Goal: Use online tool/utility: Utilize a website feature to perform a specific function

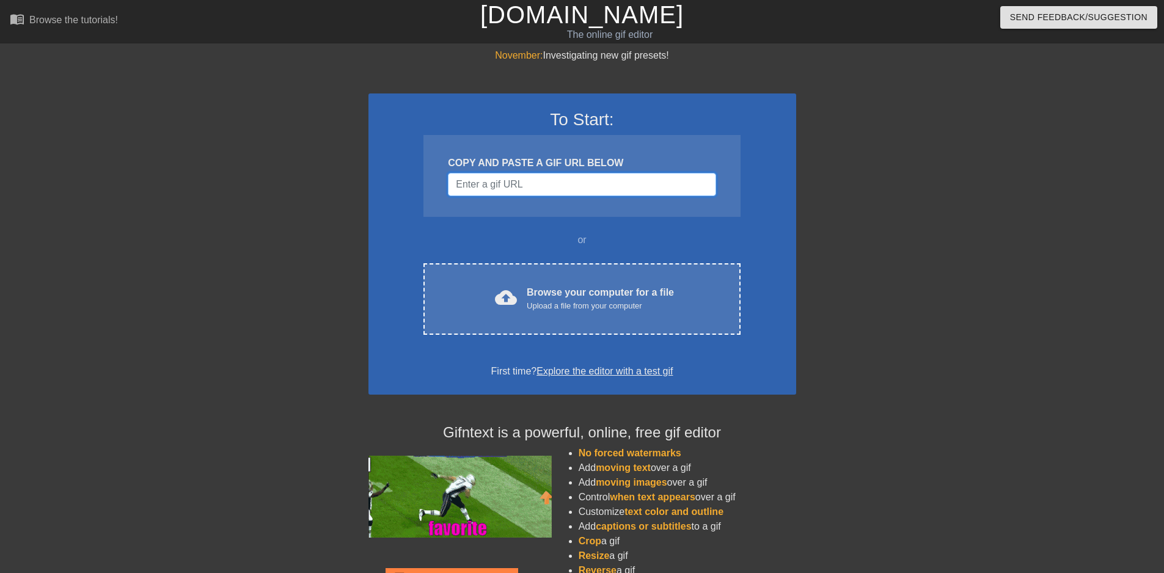
click at [484, 183] on input "Username" at bounding box center [582, 184] width 268 height 23
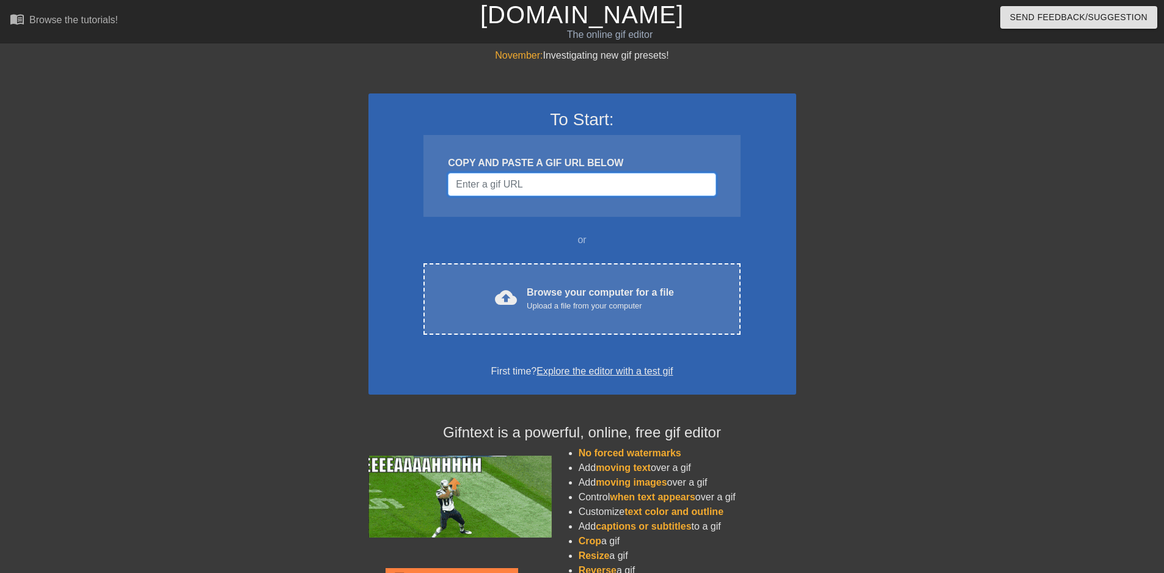
click at [547, 185] on input "Username" at bounding box center [582, 184] width 268 height 23
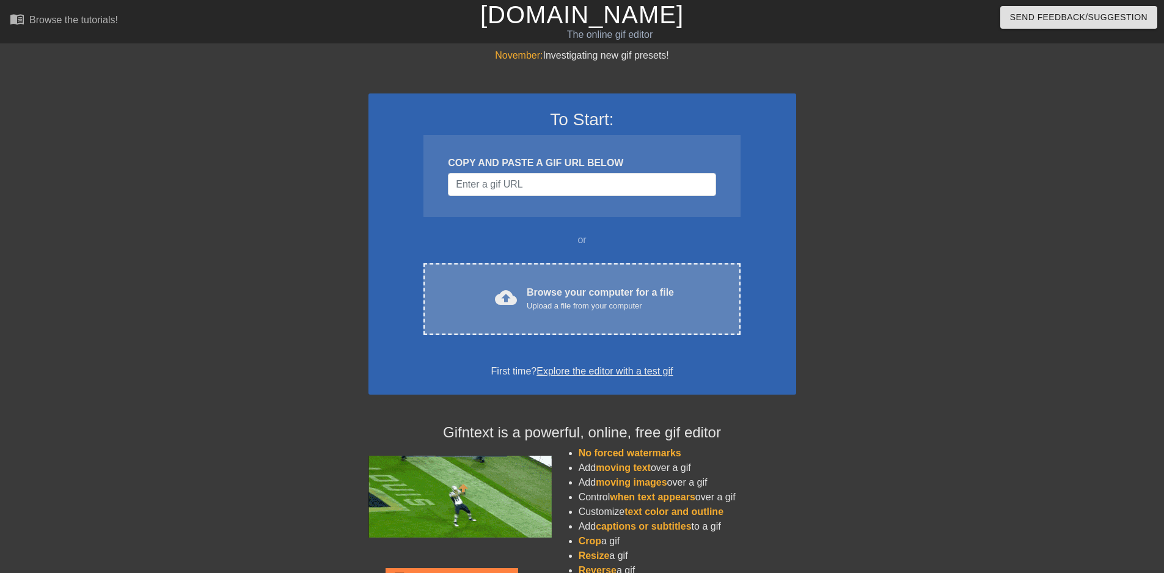
click at [521, 311] on div "cloud_upload Browse your computer for a file Upload a file from your computer" at bounding box center [581, 299] width 265 height 28
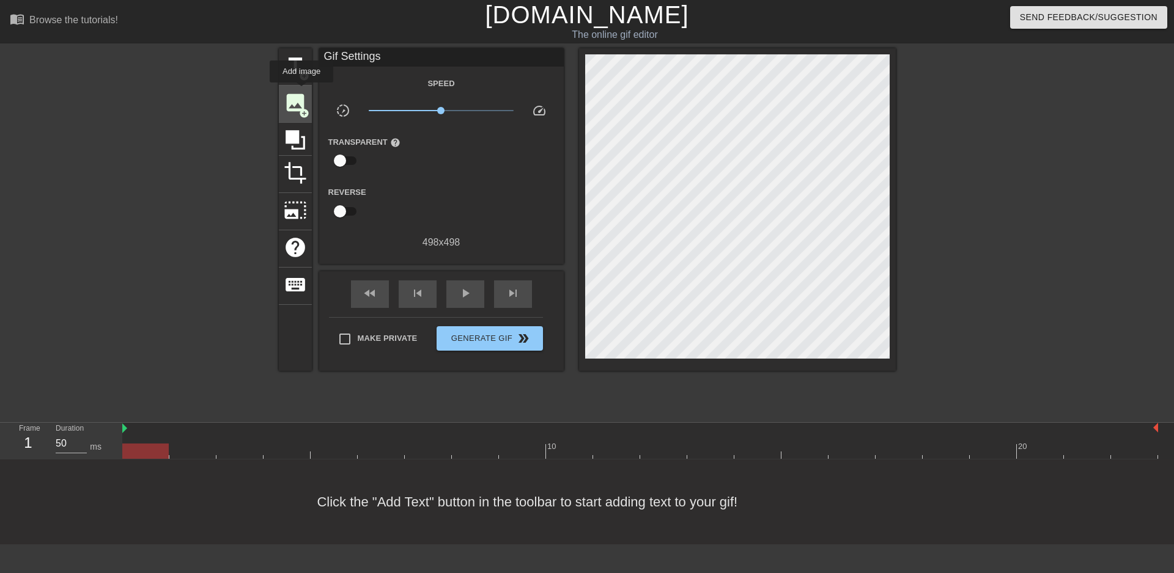
click at [301, 91] on span "image" at bounding box center [295, 102] width 23 height 23
click at [303, 78] on span "add_circle" at bounding box center [304, 76] width 10 height 10
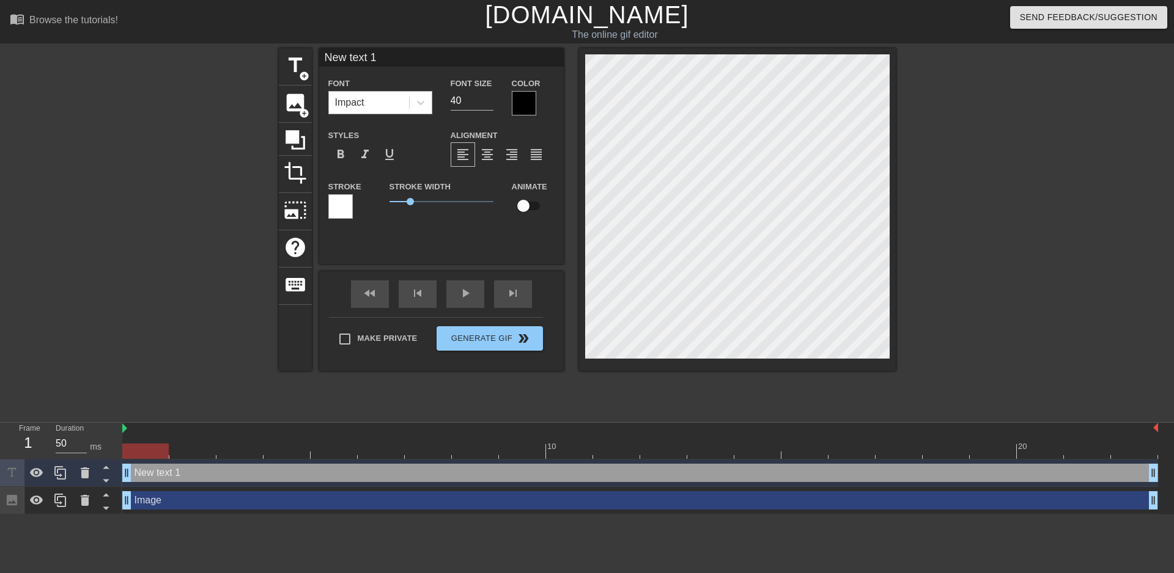
click at [405, 98] on div "Impact" at bounding box center [369, 103] width 80 height 22
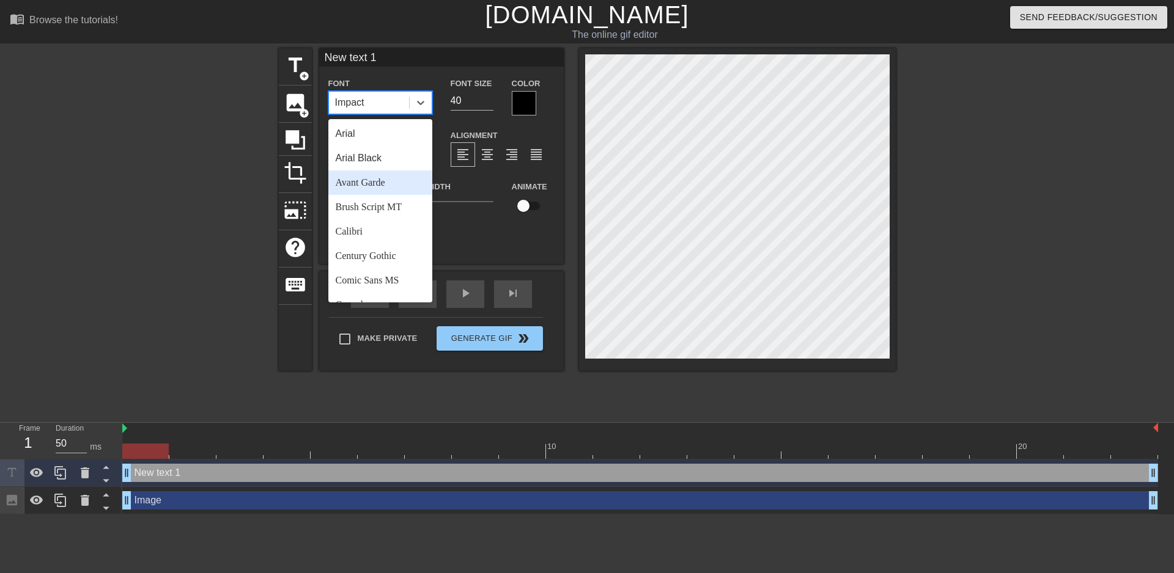
click at [389, 139] on div "Arial" at bounding box center [380, 134] width 104 height 24
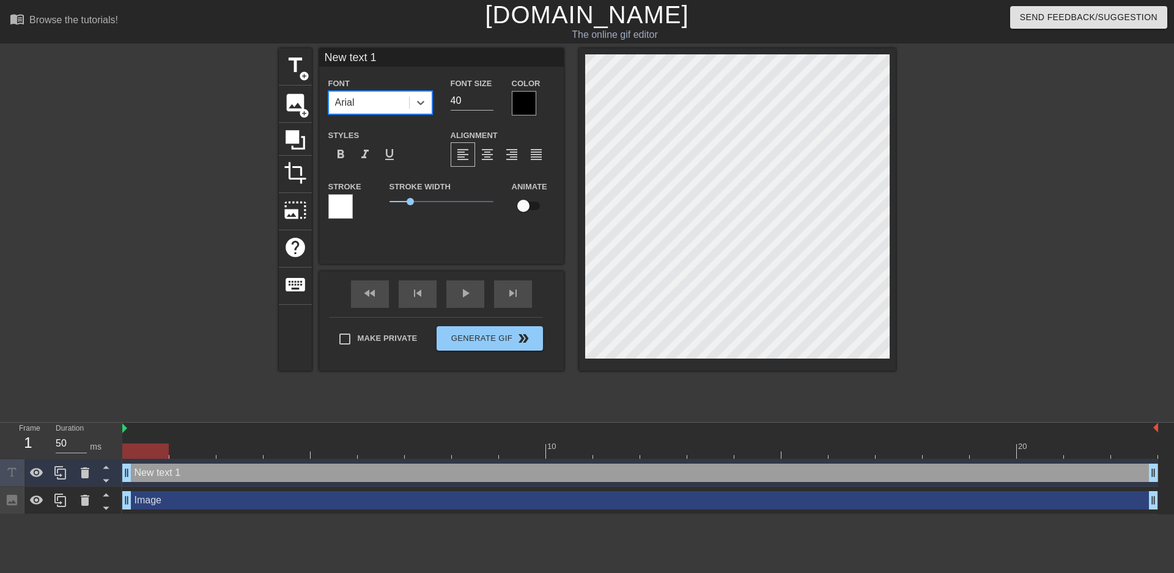
click at [383, 102] on div "Arial" at bounding box center [369, 103] width 80 height 22
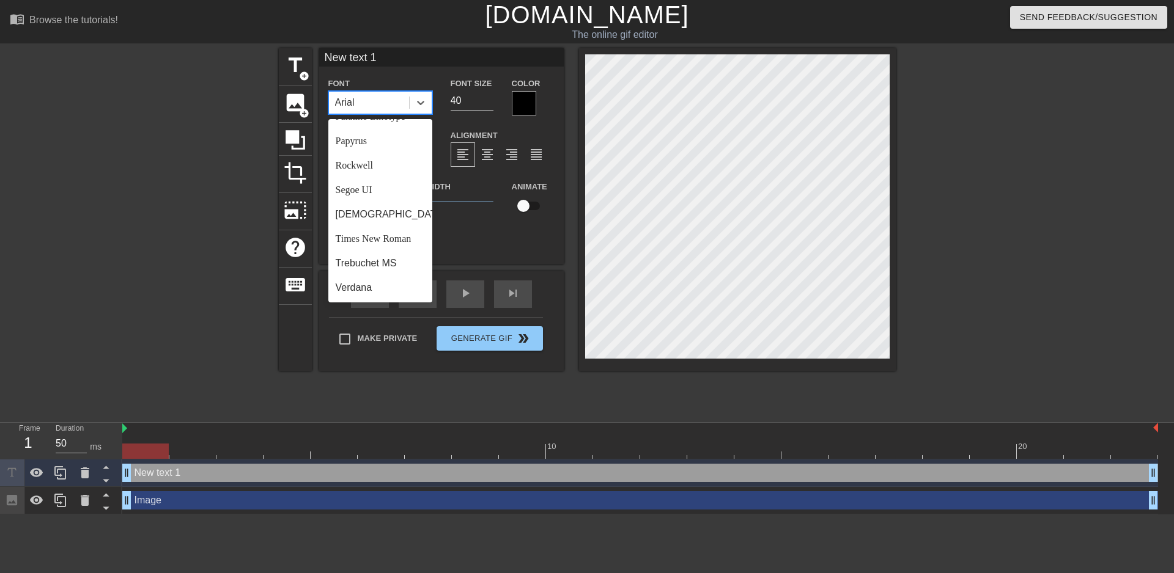
scroll to position [438, 0]
click at [364, 216] on div "[DEMOGRAPHIC_DATA]" at bounding box center [380, 214] width 104 height 24
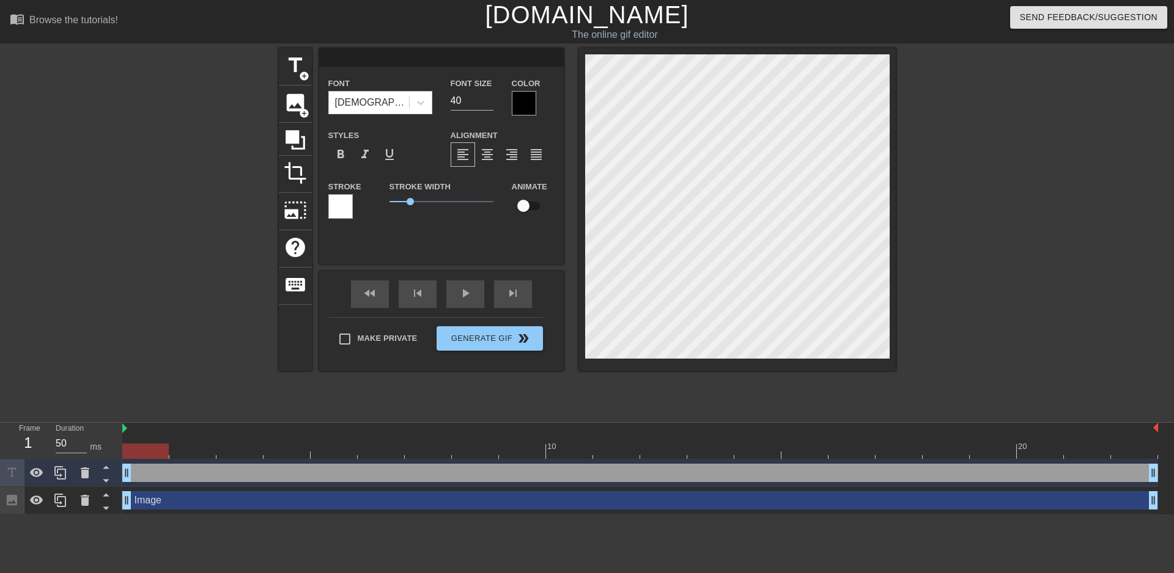
scroll to position [1, 2]
type input "f"
type textarea "f"
type input "ft"
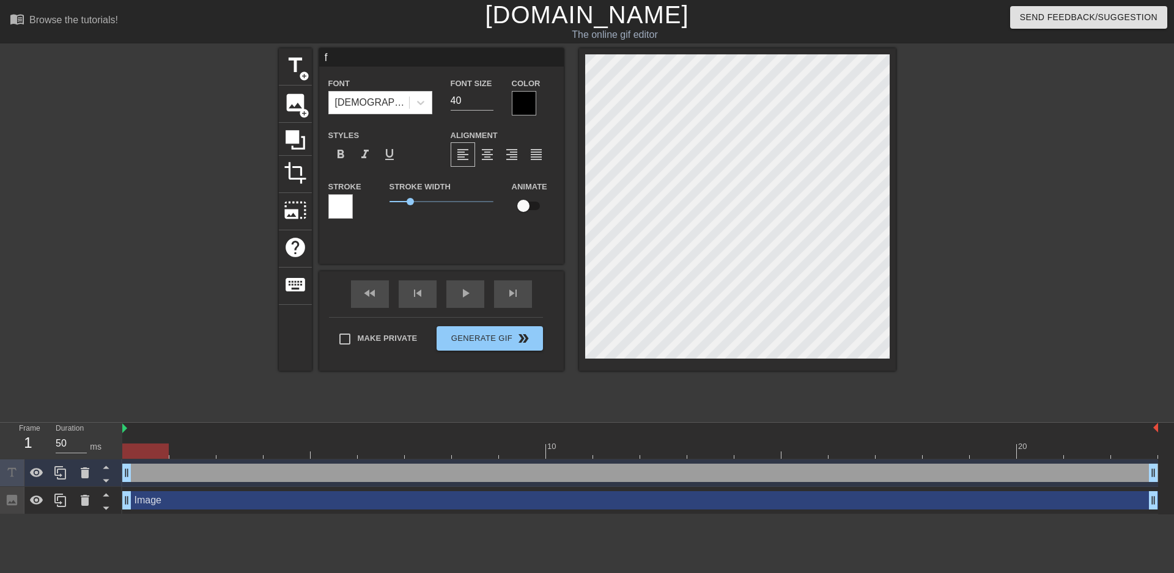
type textarea "ft"
type input "fta"
type textarea "fta"
type input "ft"
type textarea "ft"
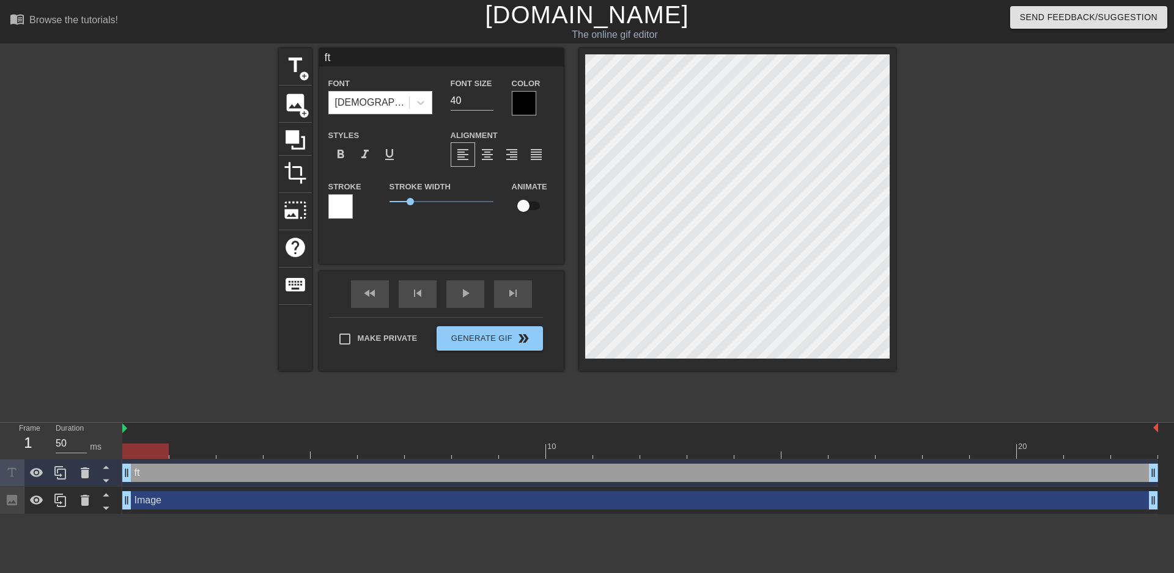
type input "ftf"
type textarea "ftf"
type input "ftf_"
type textarea "ftf_"
type input "ftf_r"
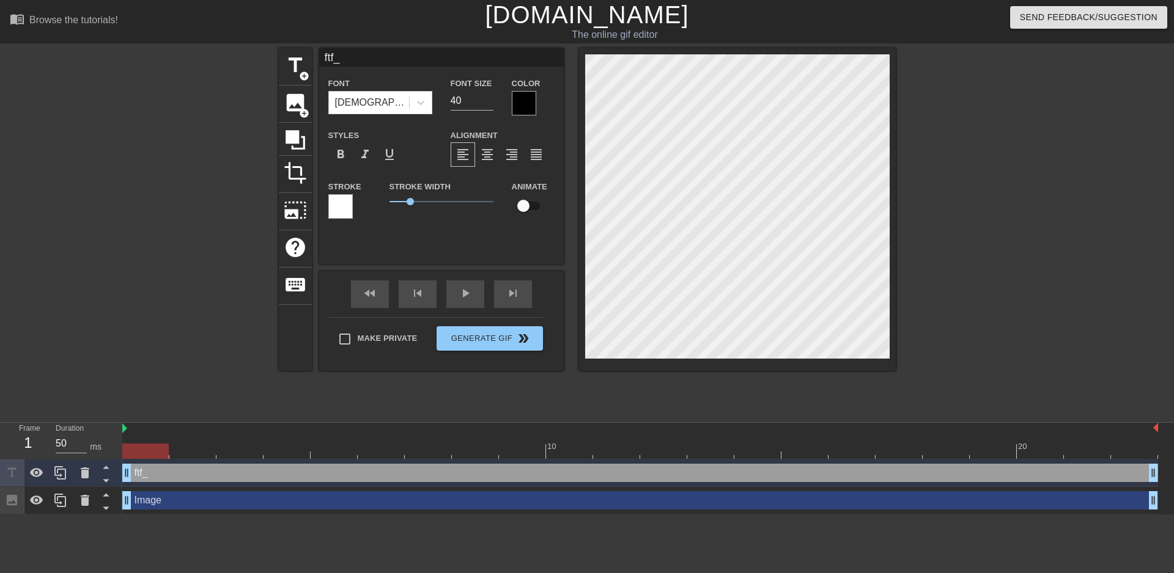
type textarea "ftf_r"
type input "ftf_ra"
type textarea "ftf_ra"
type input "ftf_r"
type textarea "ftf_r"
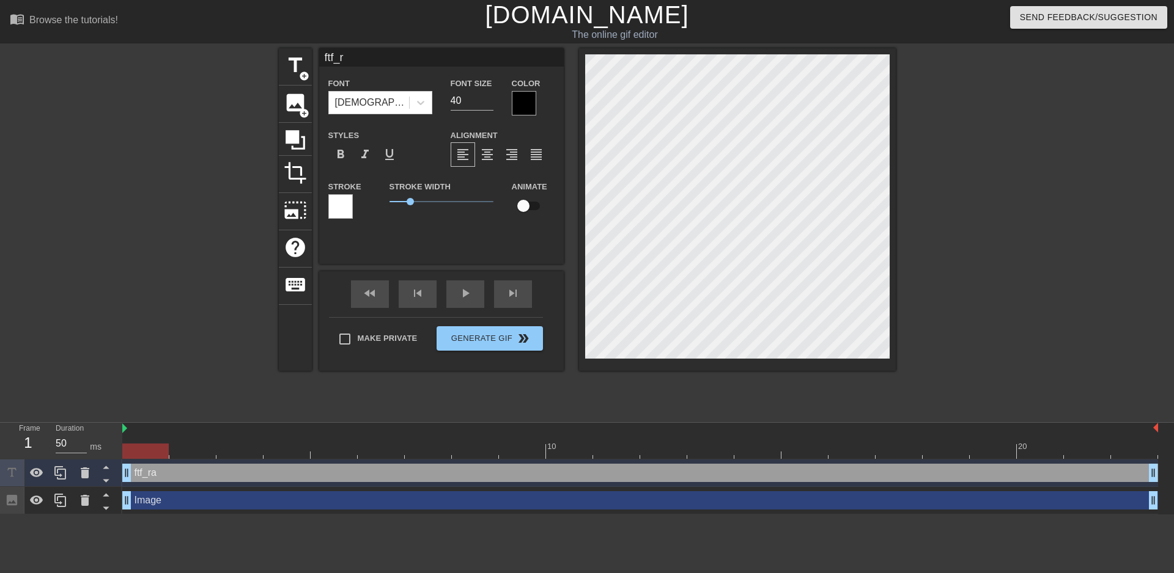
type input "ftf_"
type textarea "ftf_"
type input "ftf"
type textarea "ftf"
type input "ft"
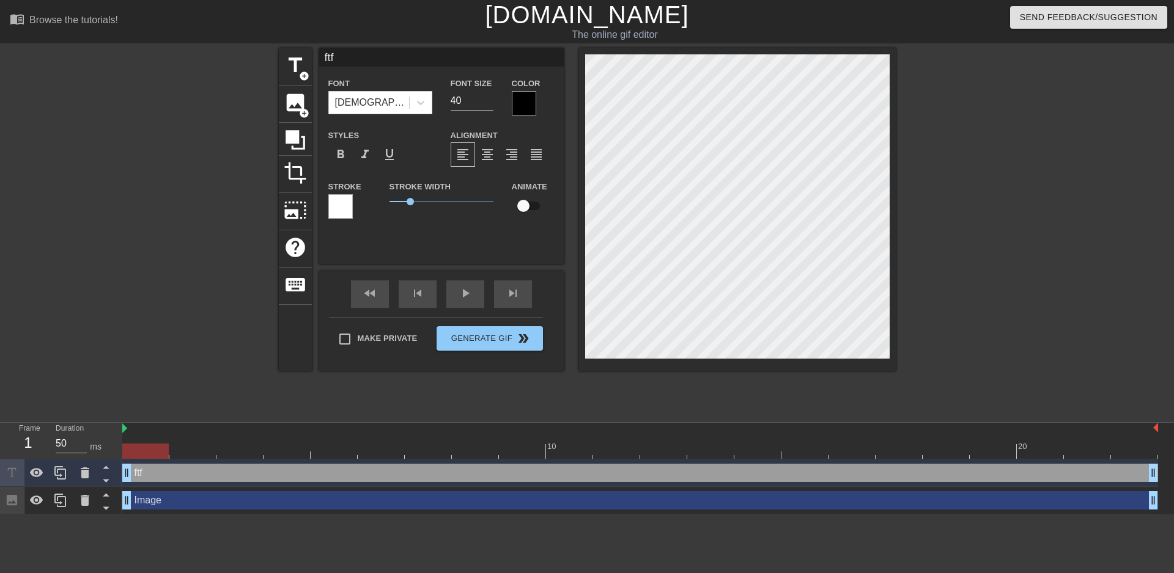
type textarea "ft"
type input "f"
type textarea "f"
type input "d"
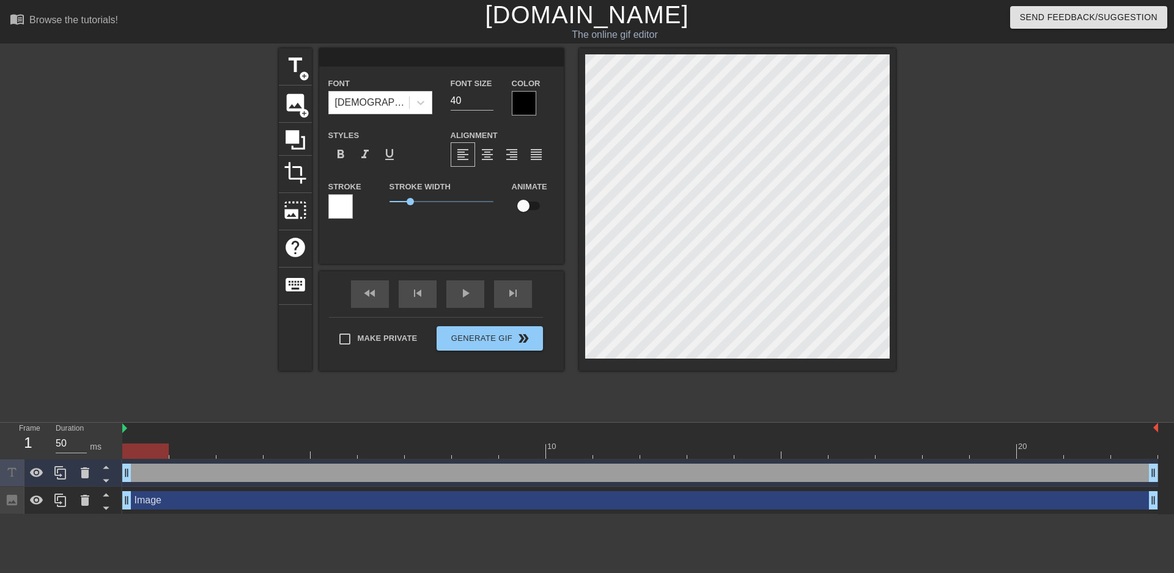
type textarea "d"
type input "do"
type textarea "do"
type input "doh"
type textarea "doh"
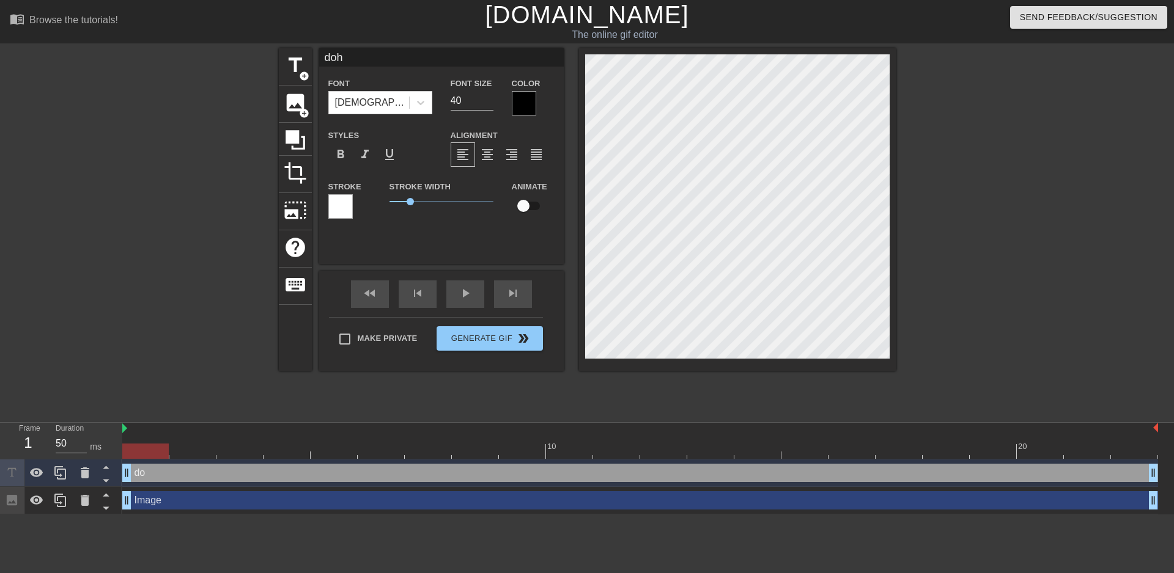
type input "[PERSON_NAME]"
type textarea "[PERSON_NAME]"
type input "[PERSON_NAME]"
type textarea "[PERSON_NAME]"
type input "[PERSON_NAME]"
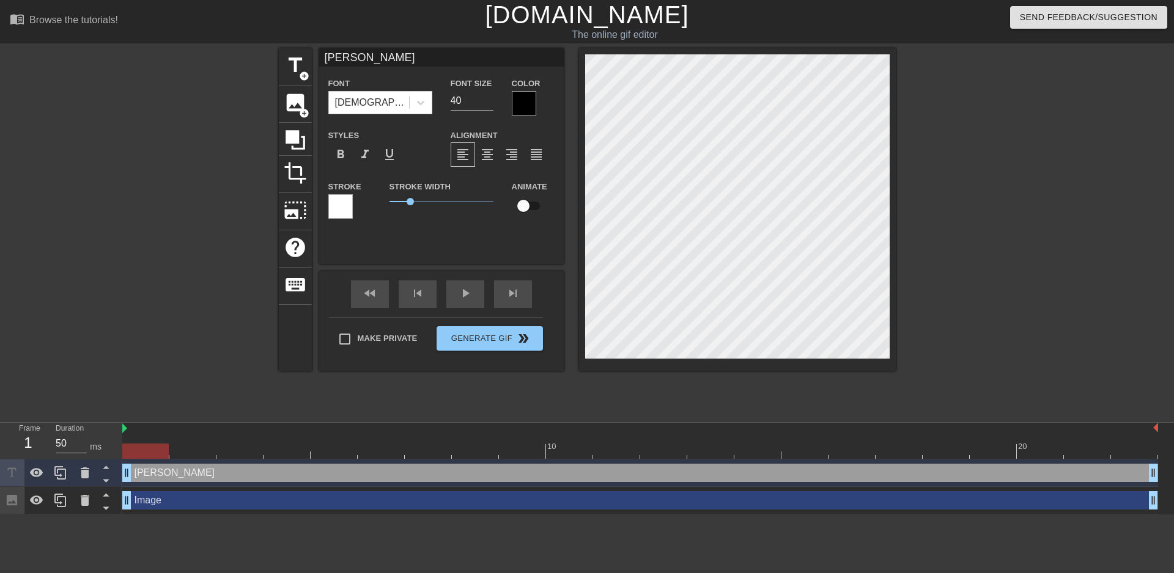
type textarea "[PERSON_NAME]"
type input "dohny"
type textarea "dohny"
type input "dohny"
type textarea "dohny"
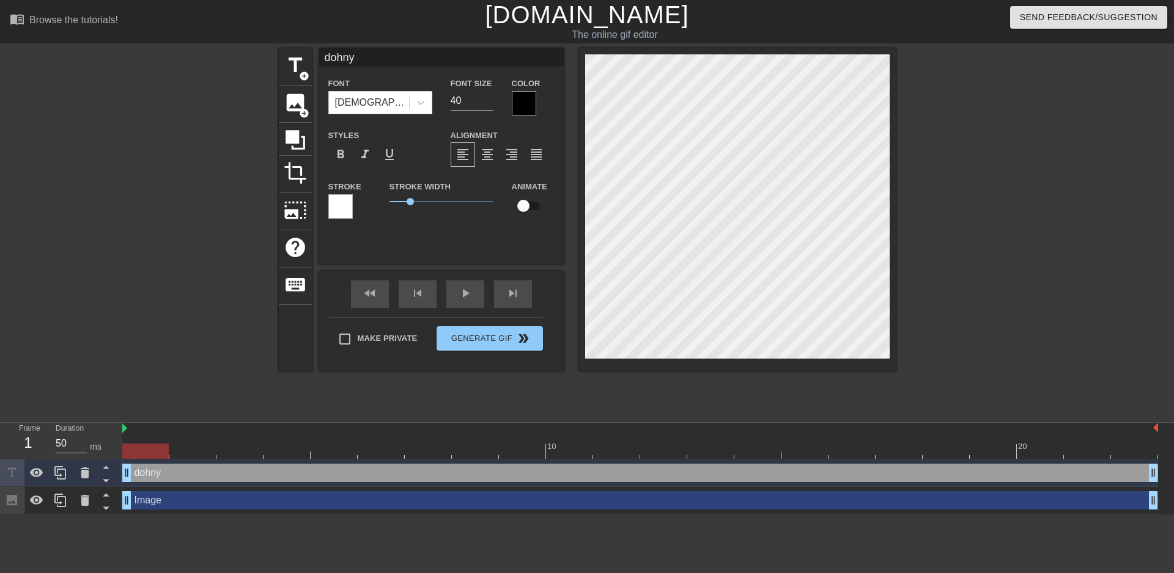
type input "dohny p"
type textarea "dohny p"
type input "dohny po"
type textarea "dohny po"
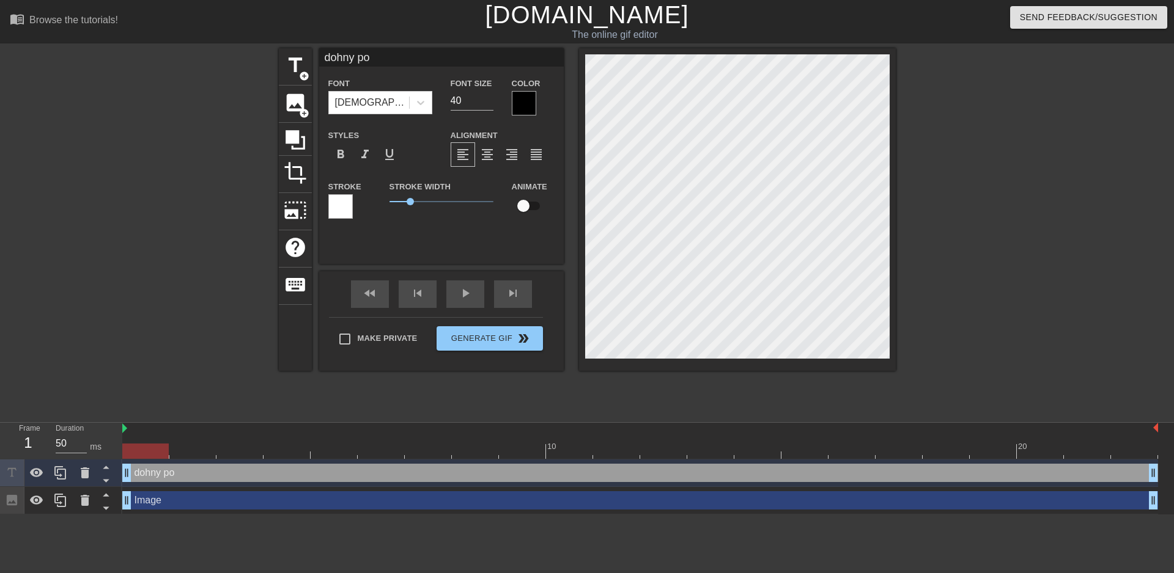
type input "dohny p"
type textarea "dohny p"
type input "dohny"
type textarea "dohny"
type input "dohny"
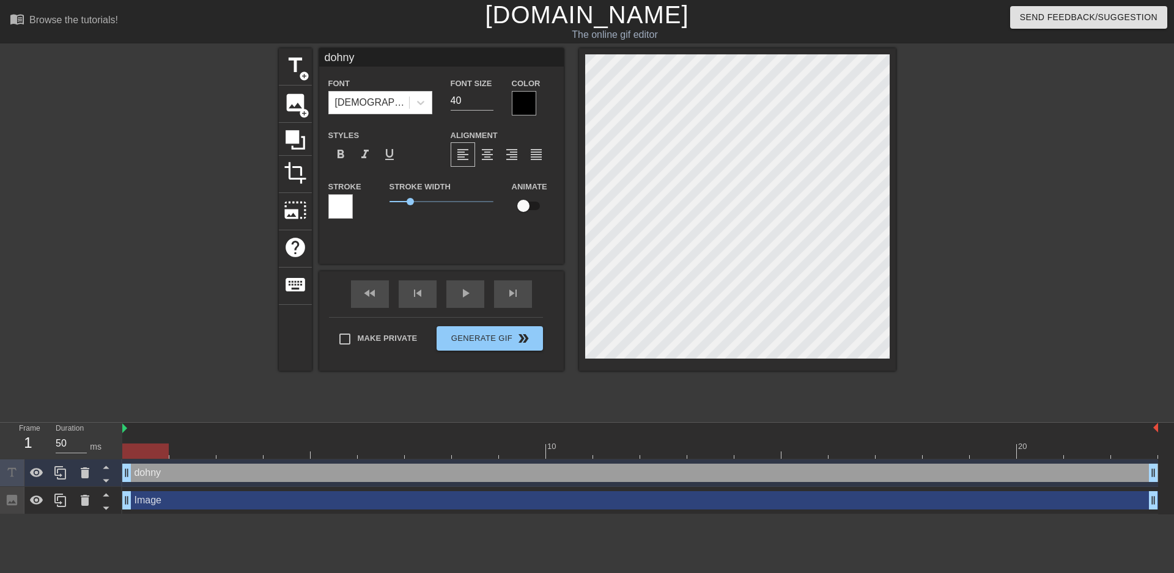
type textarea "dohny"
type input "[PERSON_NAME]"
type textarea "[PERSON_NAME]"
type input "dohnn"
type textarea "dohnn"
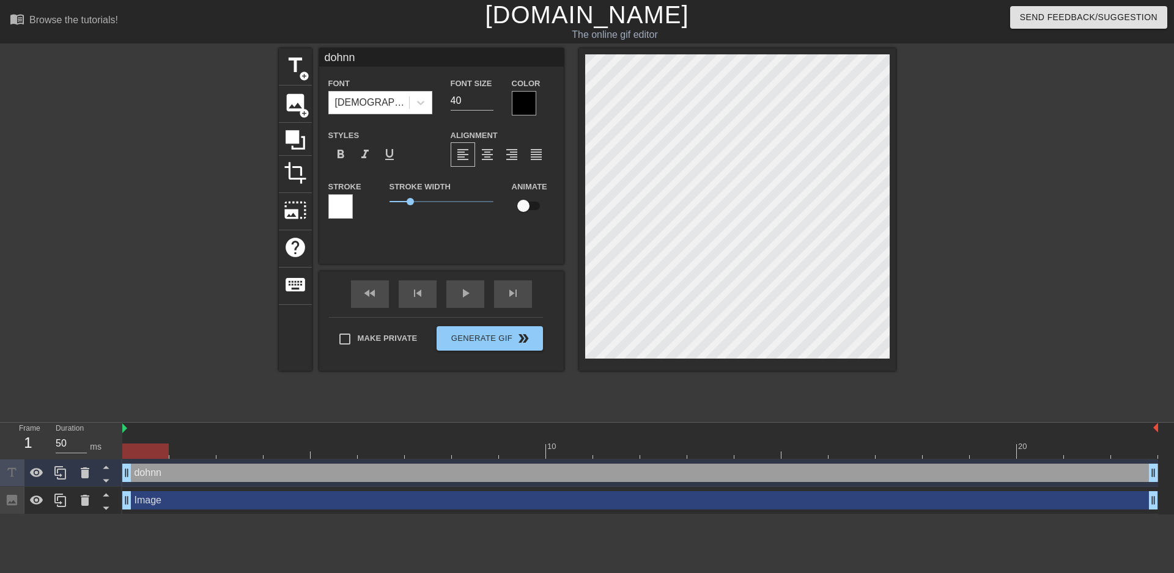
type input "dohnny"
type textarea "dohnny"
type input "dohnny"
type textarea "dohnny"
type input "dohnny p"
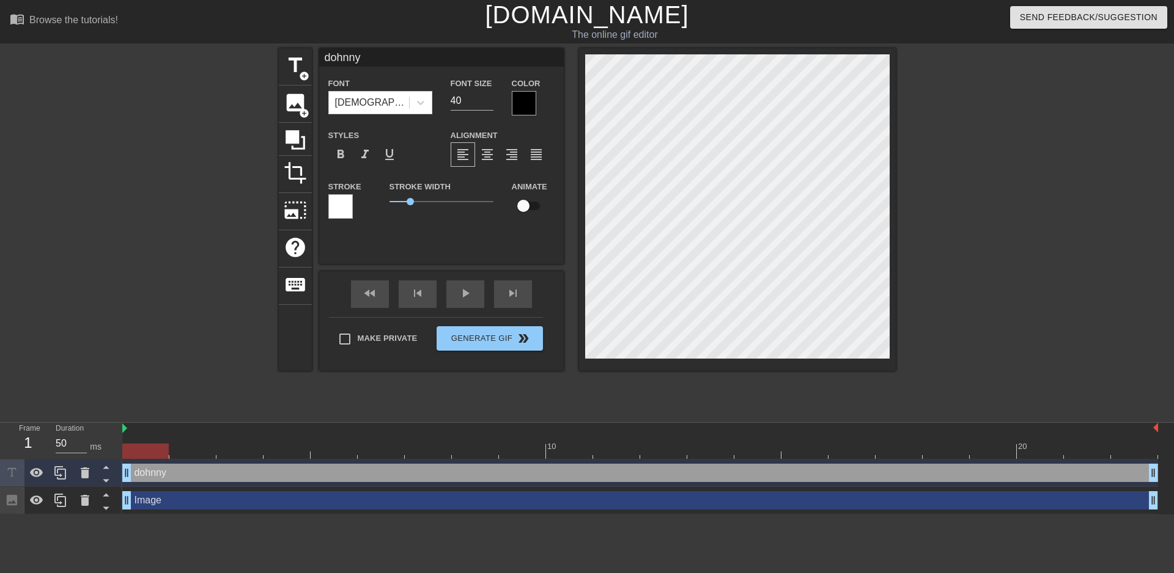
type textarea "dohnny p"
type input "dohnny po"
type textarea "dohnny po"
type input "dohnny poo"
type textarea "dohnny poo"
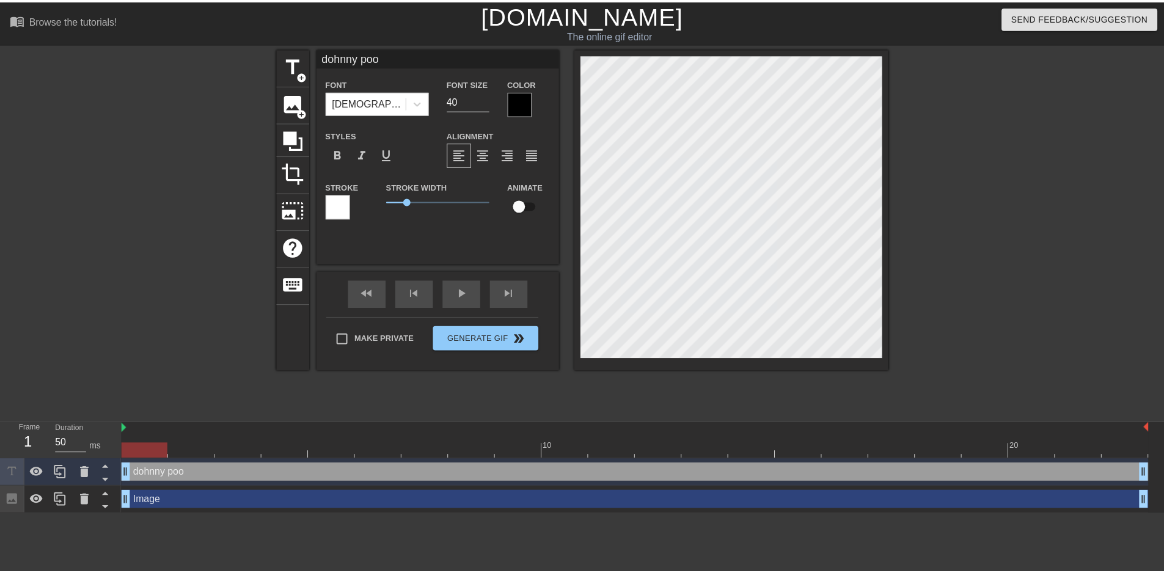
scroll to position [1, 3]
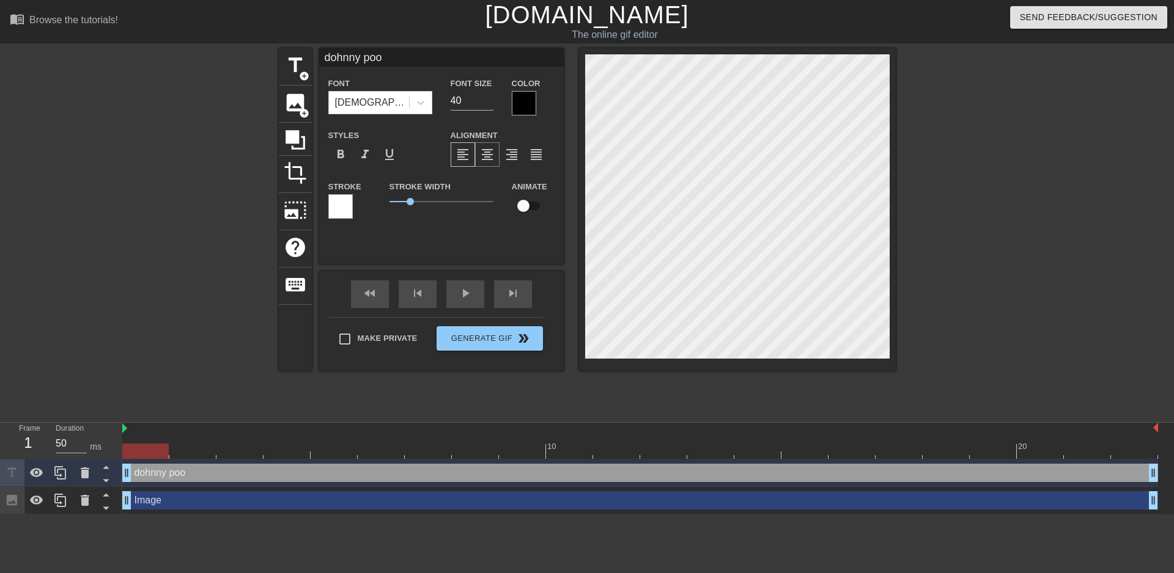
click at [487, 158] on span "format_align_center" at bounding box center [487, 154] width 15 height 15
click at [396, 202] on span "0.15" at bounding box center [392, 201] width 7 height 7
click at [336, 194] on div at bounding box center [340, 206] width 24 height 24
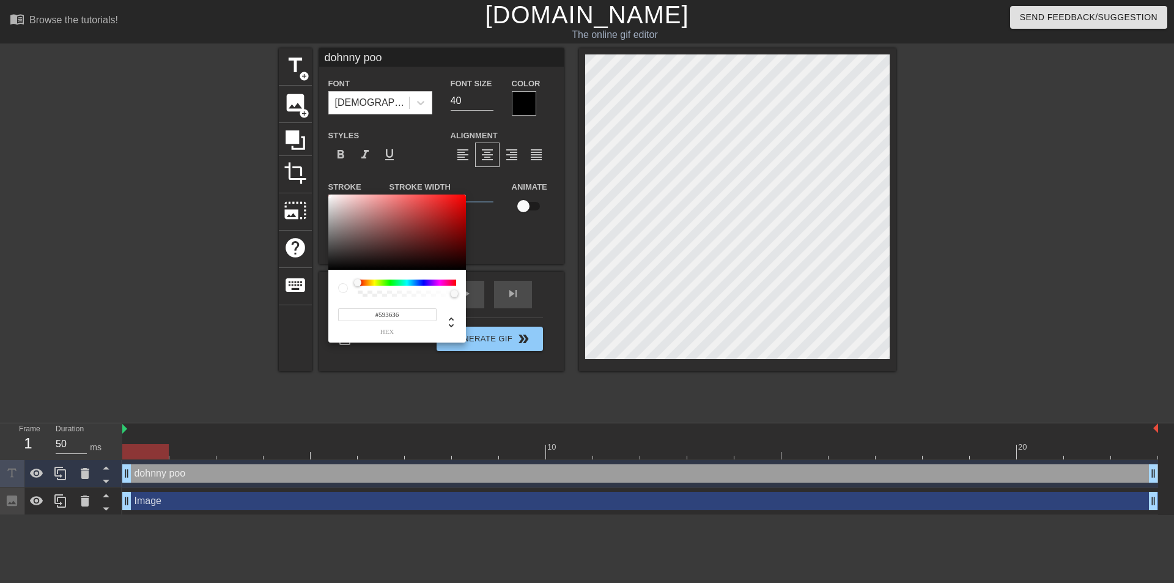
type input "#000000"
drag, startPoint x: 272, startPoint y: 325, endPoint x: 220, endPoint y: 355, distance: 60.3
click at [219, 361] on div "#000000 hex" at bounding box center [587, 291] width 1174 height 583
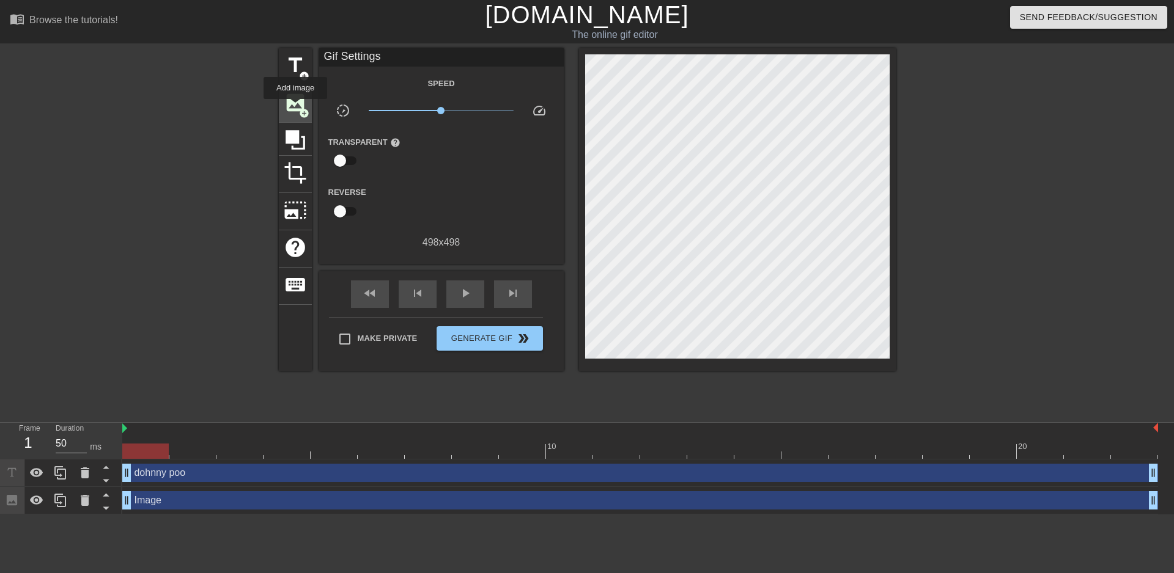
click at [296, 95] on span "image" at bounding box center [295, 102] width 23 height 23
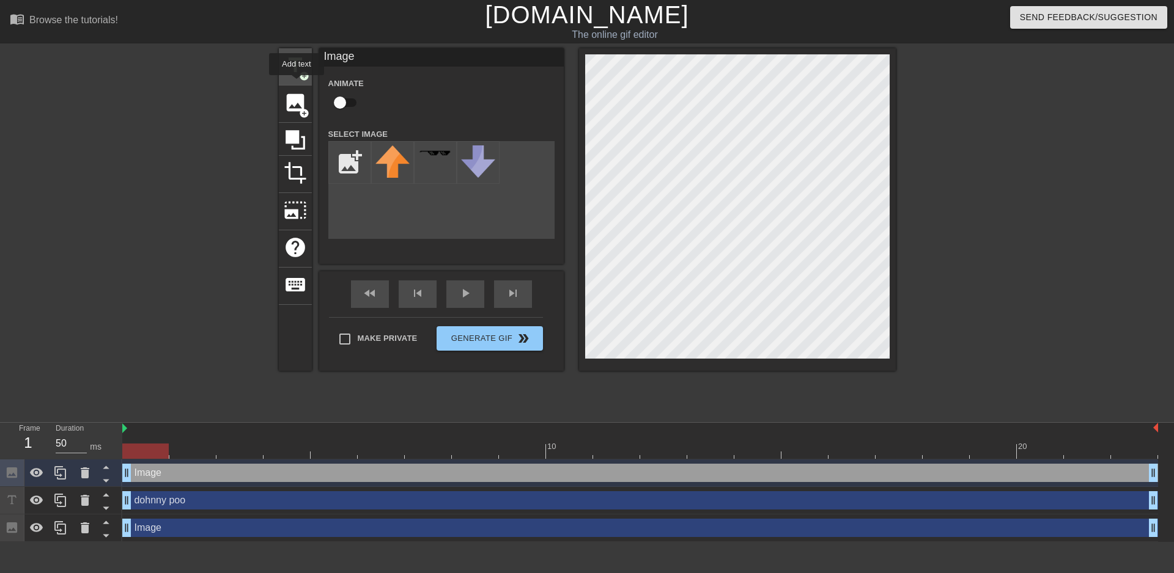
click at [296, 68] on span "title" at bounding box center [295, 65] width 23 height 23
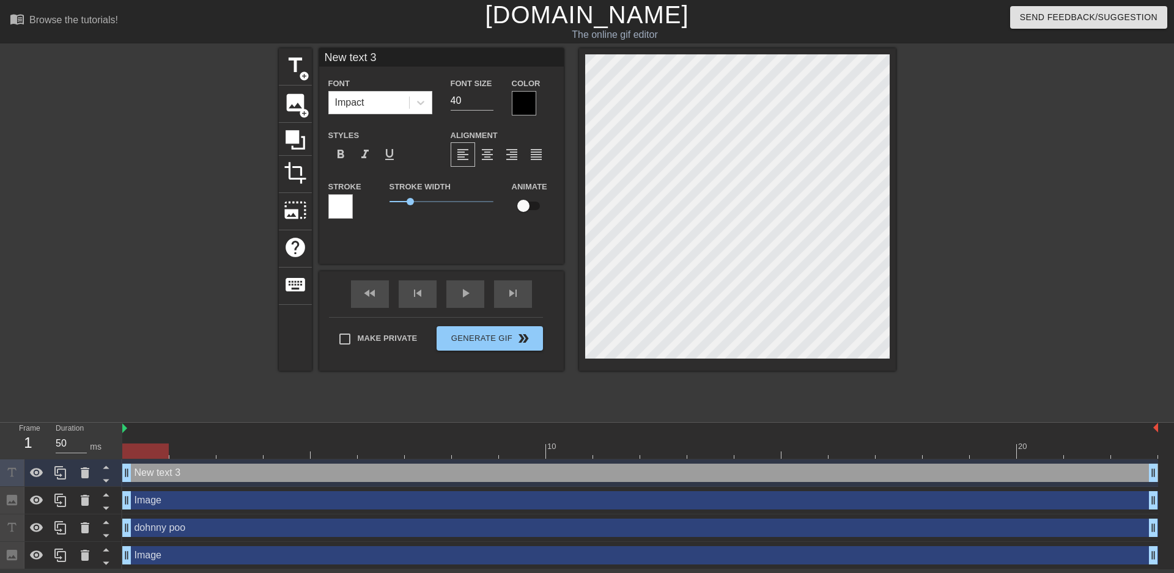
drag, startPoint x: 496, startPoint y: 98, endPoint x: 514, endPoint y: 103, distance: 18.8
click at [505, 101] on div "Font Impact Font Size 40 Color" at bounding box center [441, 96] width 244 height 40
click at [517, 103] on div at bounding box center [524, 103] width 24 height 24
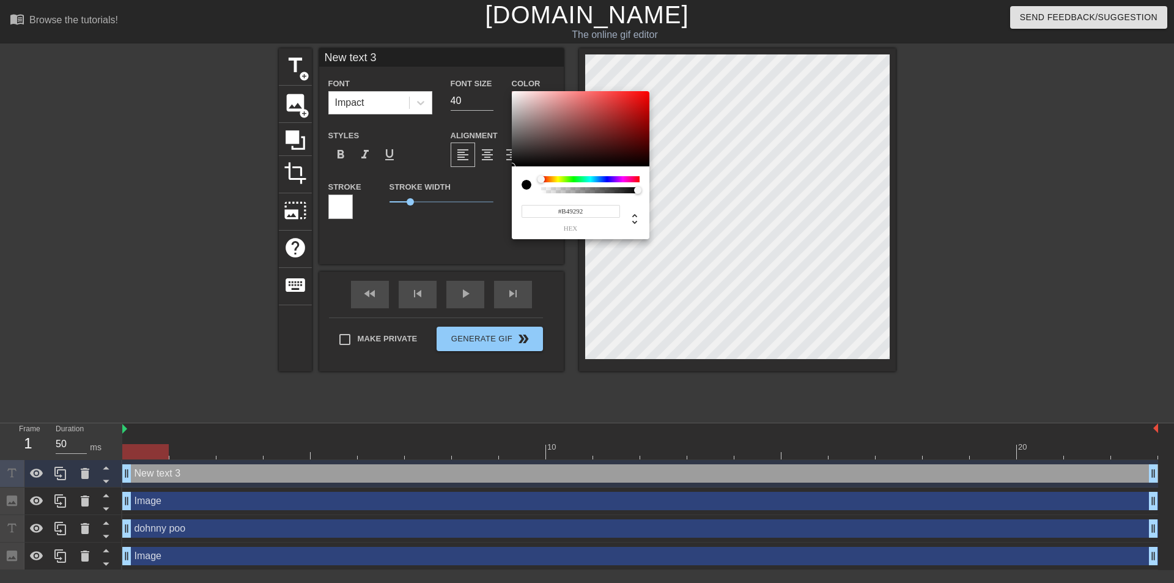
type input "#FFFFFF"
drag, startPoint x: 452, startPoint y: 41, endPoint x: 435, endPoint y: 30, distance: 20.9
click at [435, 30] on div "#FFFFFF hex" at bounding box center [587, 291] width 1174 height 583
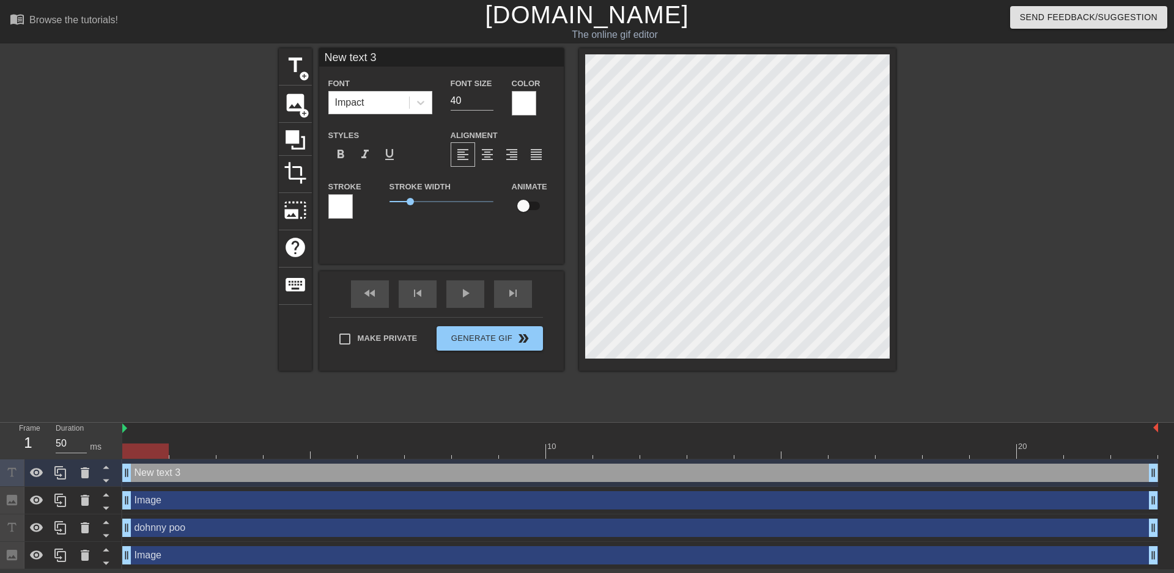
drag, startPoint x: 727, startPoint y: 207, endPoint x: 1010, endPoint y: 202, distance: 283.1
click at [1010, 202] on div "title add_circle image add_circle crop photo_size_select_large help keyboard Ne…" at bounding box center [587, 231] width 1174 height 367
type input "dohnny poo"
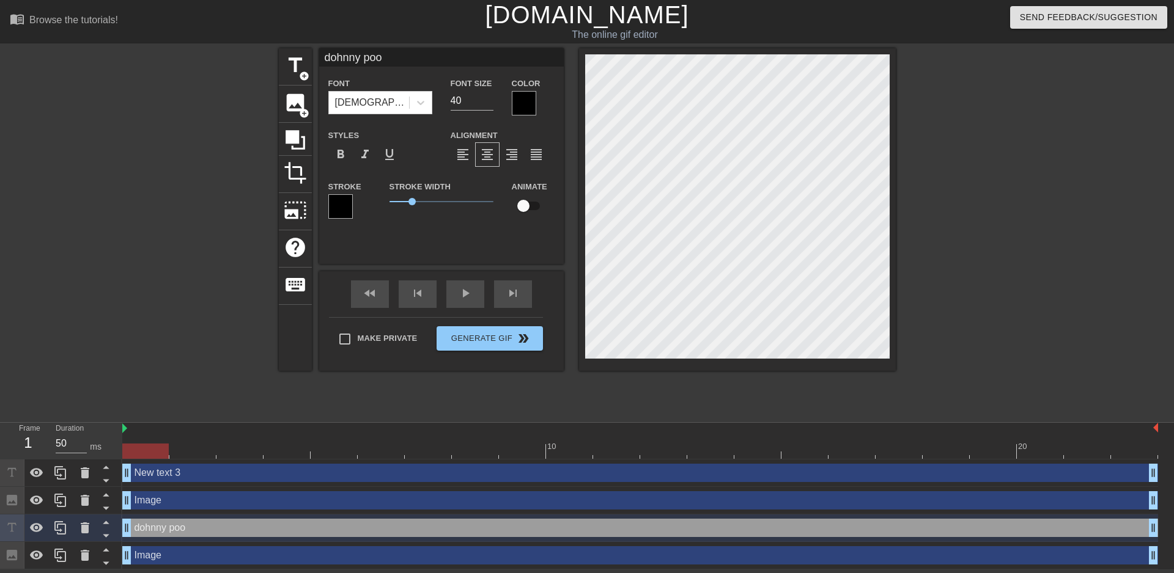
click at [518, 97] on div at bounding box center [524, 103] width 24 height 24
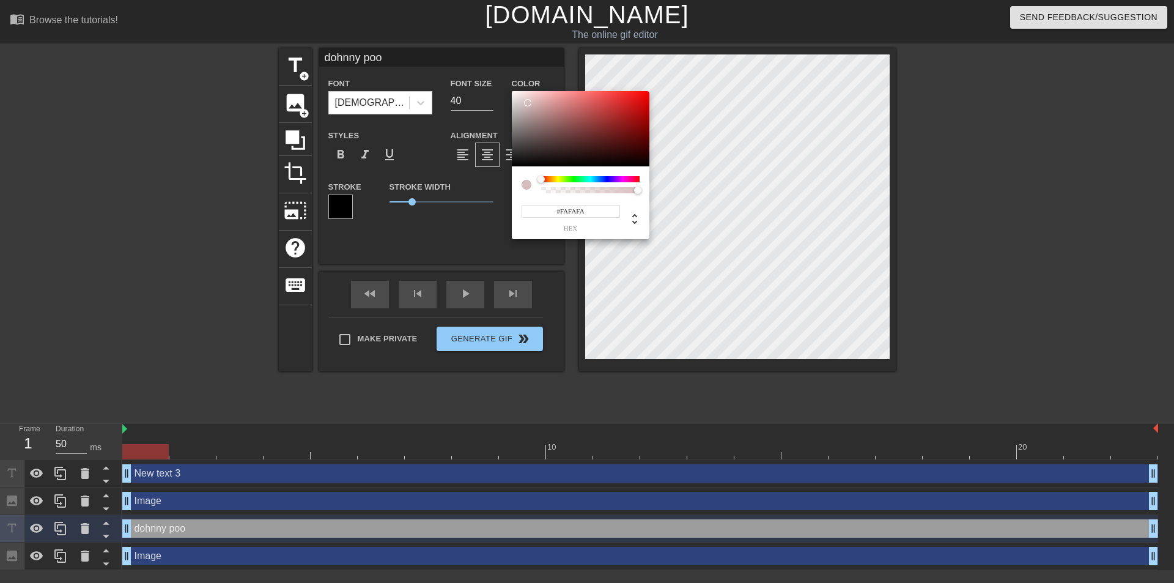
type input "#FFFFFF"
drag, startPoint x: 535, startPoint y: 108, endPoint x: 475, endPoint y: 72, distance: 69.9
click at [475, 72] on div "#FFFFFF hex" at bounding box center [587, 291] width 1174 height 583
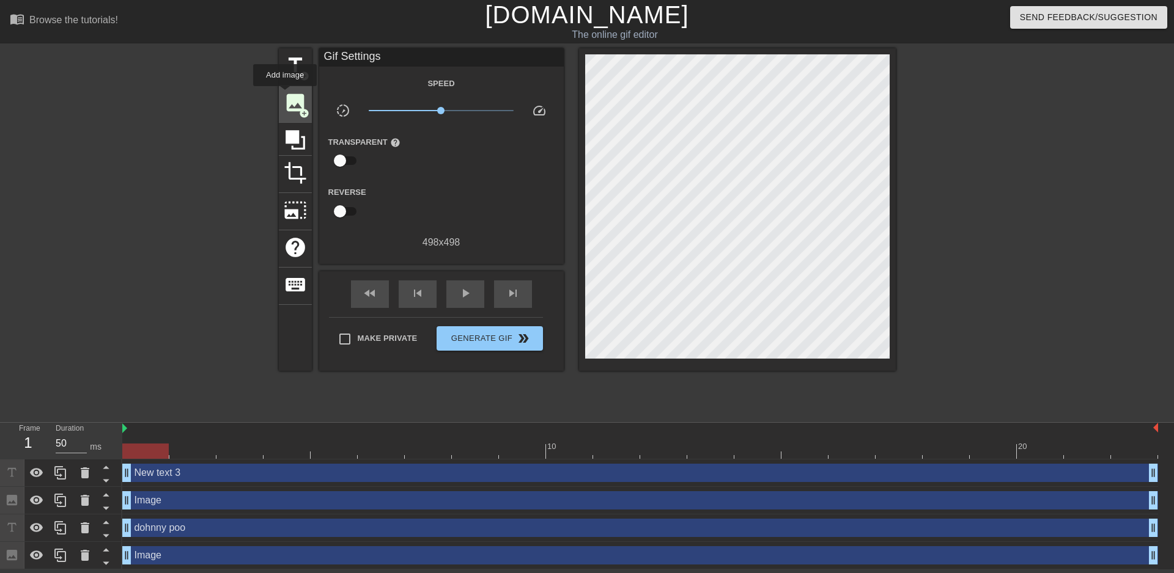
click at [285, 95] on span "image" at bounding box center [295, 102] width 23 height 23
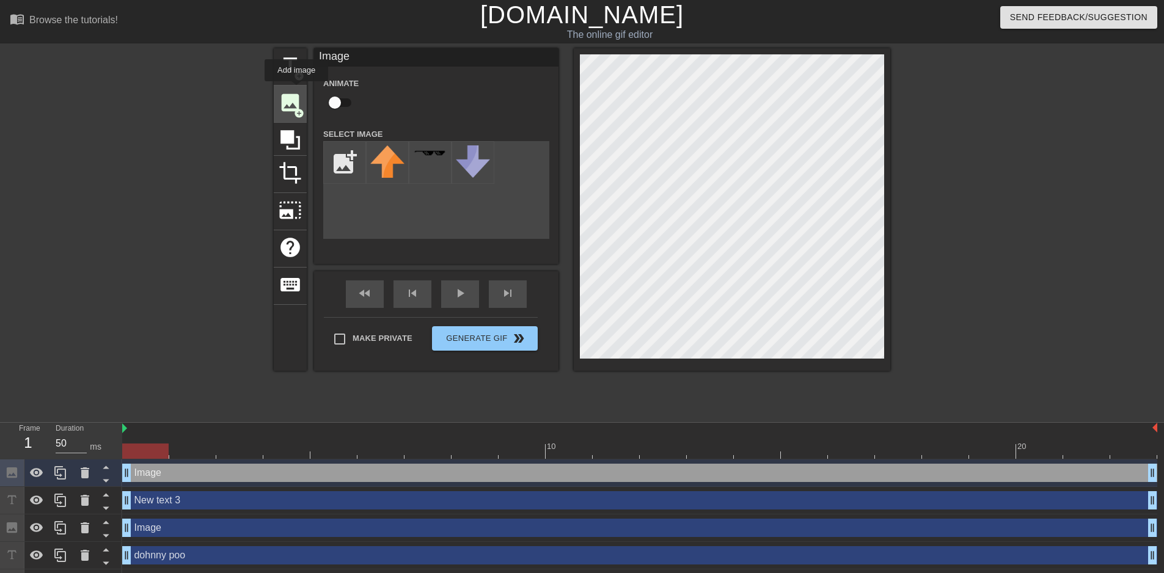
click at [296, 90] on div "image add_circle" at bounding box center [290, 104] width 33 height 37
click at [296, 74] on span "add_circle" at bounding box center [299, 76] width 10 height 10
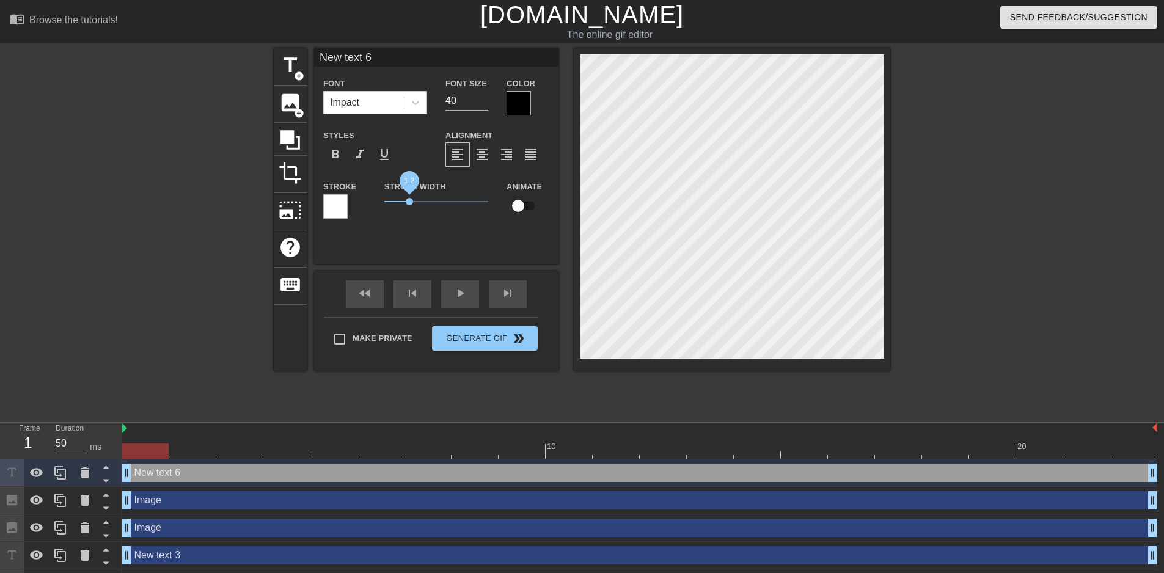
click at [406, 202] on span "1.2" at bounding box center [409, 201] width 7 height 7
click at [994, 199] on div "title add_circle image add_circle crop photo_size_select_large help keyboard Ne…" at bounding box center [582, 231] width 1164 height 367
type input "dohnny poo"
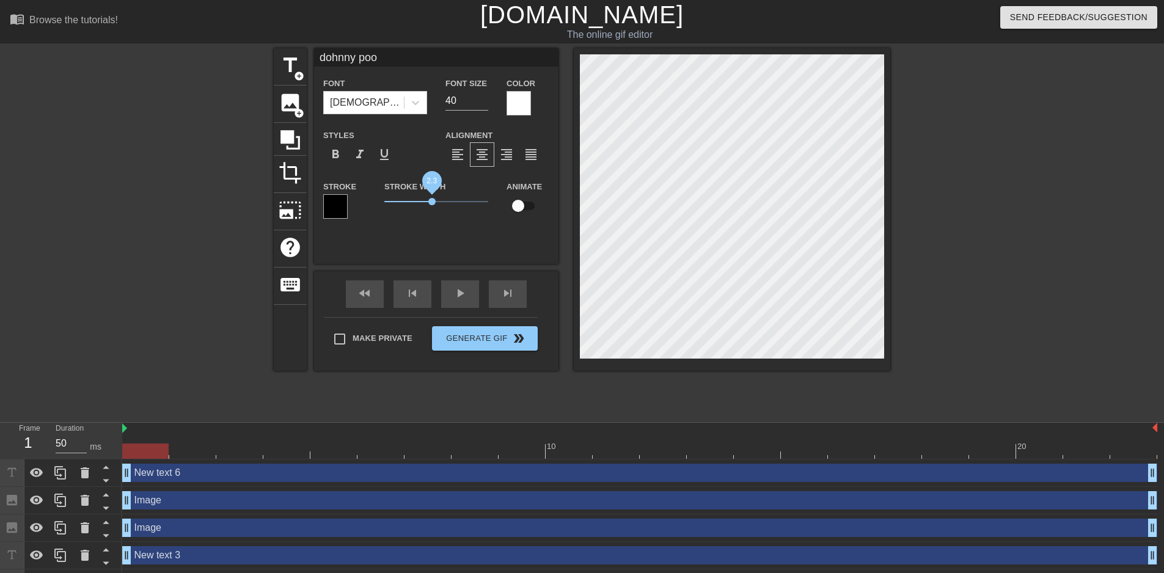
drag, startPoint x: 408, startPoint y: 204, endPoint x: 433, endPoint y: 202, distance: 24.5
click at [433, 202] on span "2.3" at bounding box center [431, 201] width 7 height 7
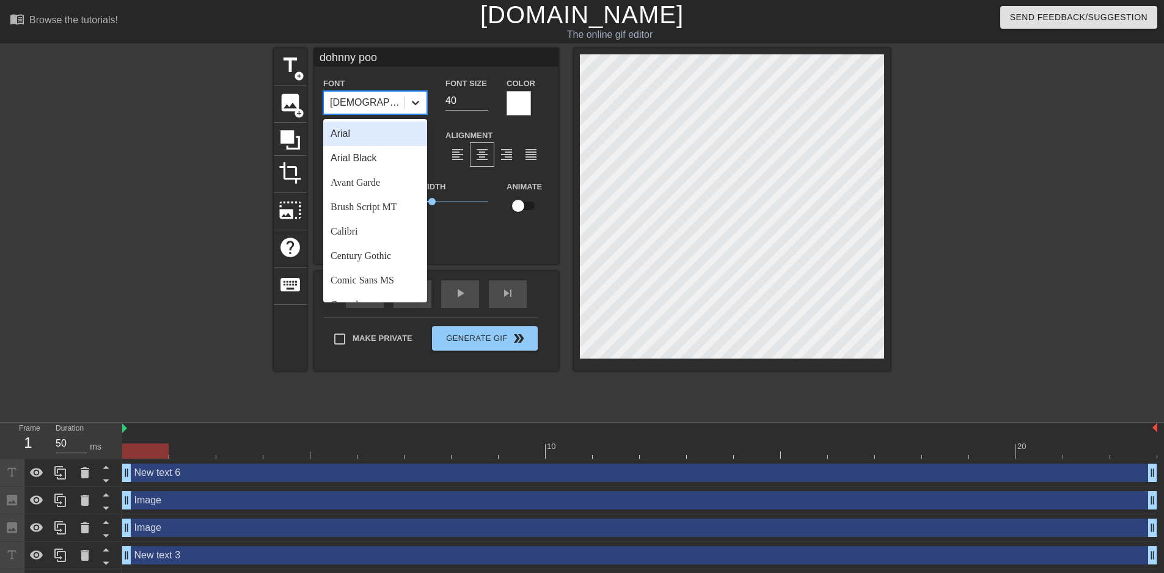
click at [408, 98] on div at bounding box center [416, 103] width 22 height 22
click at [388, 163] on div "Arial Black" at bounding box center [375, 158] width 104 height 24
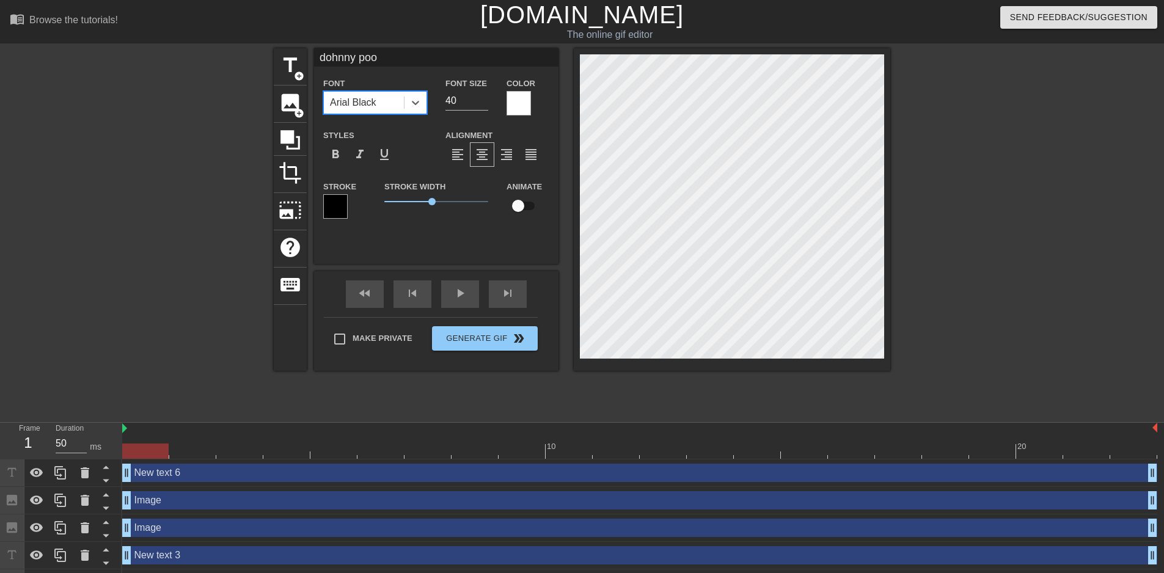
click at [377, 105] on div "Arial Black" at bounding box center [353, 102] width 46 height 15
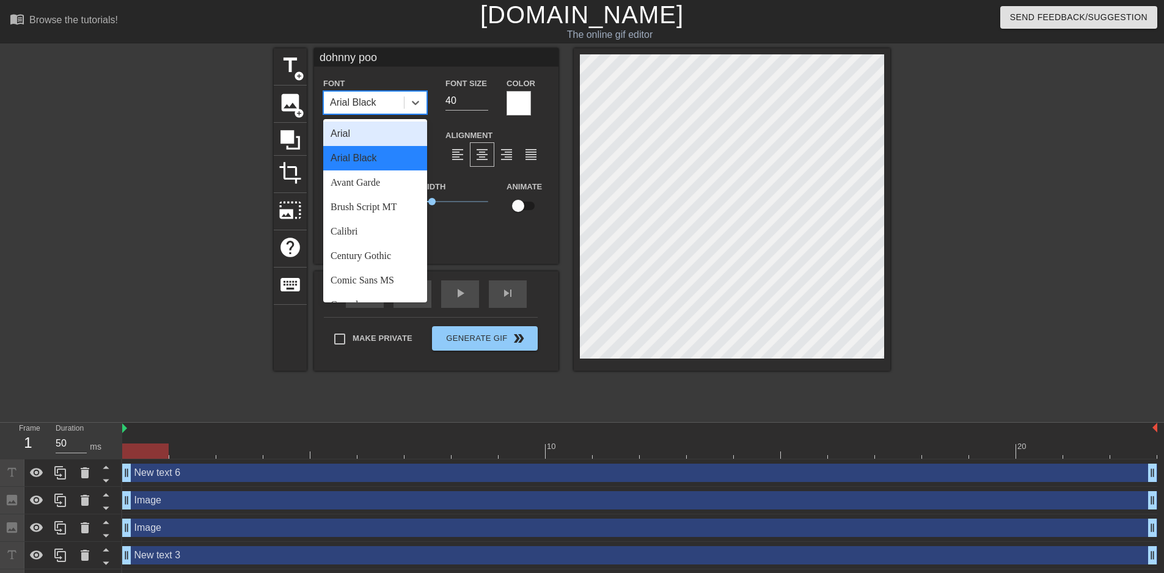
click at [375, 125] on div "Arial" at bounding box center [375, 134] width 104 height 24
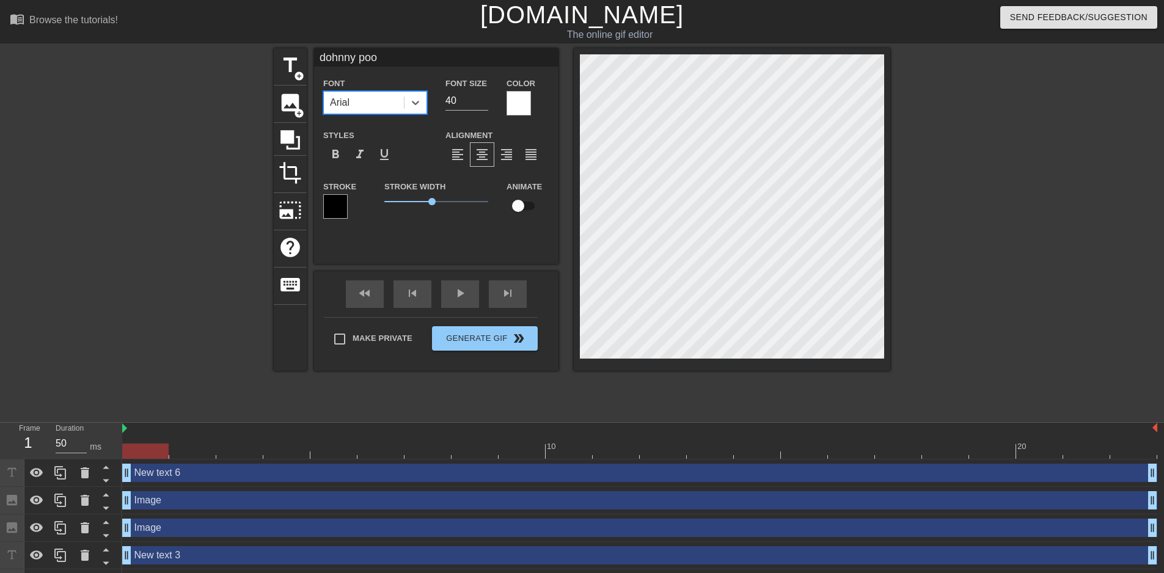
click at [391, 105] on div "Arial" at bounding box center [364, 103] width 80 height 22
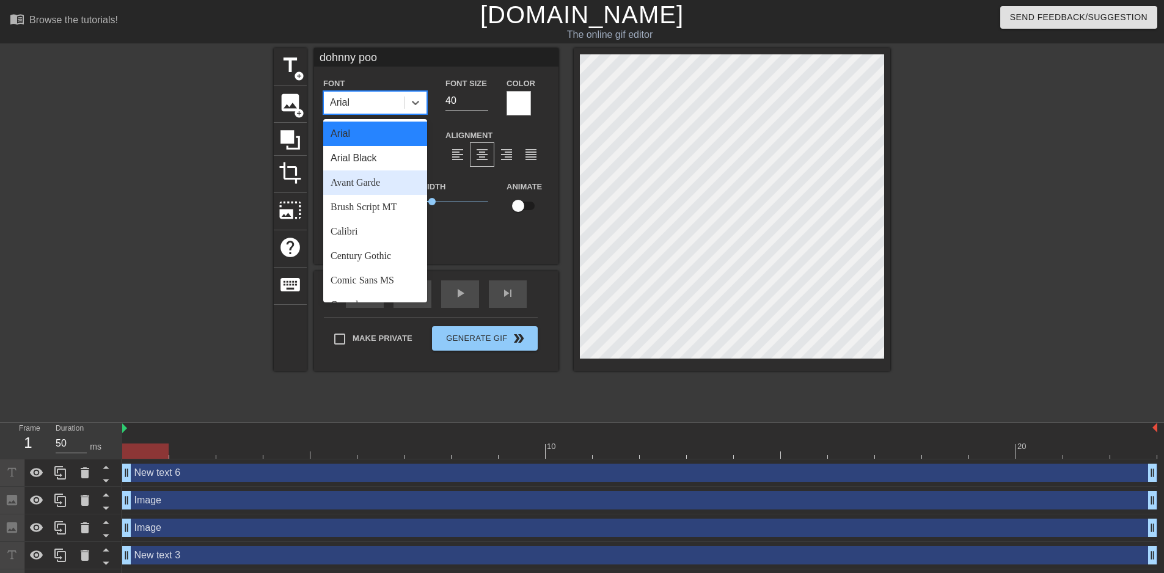
click at [367, 185] on div "Avant Garde" at bounding box center [375, 183] width 104 height 24
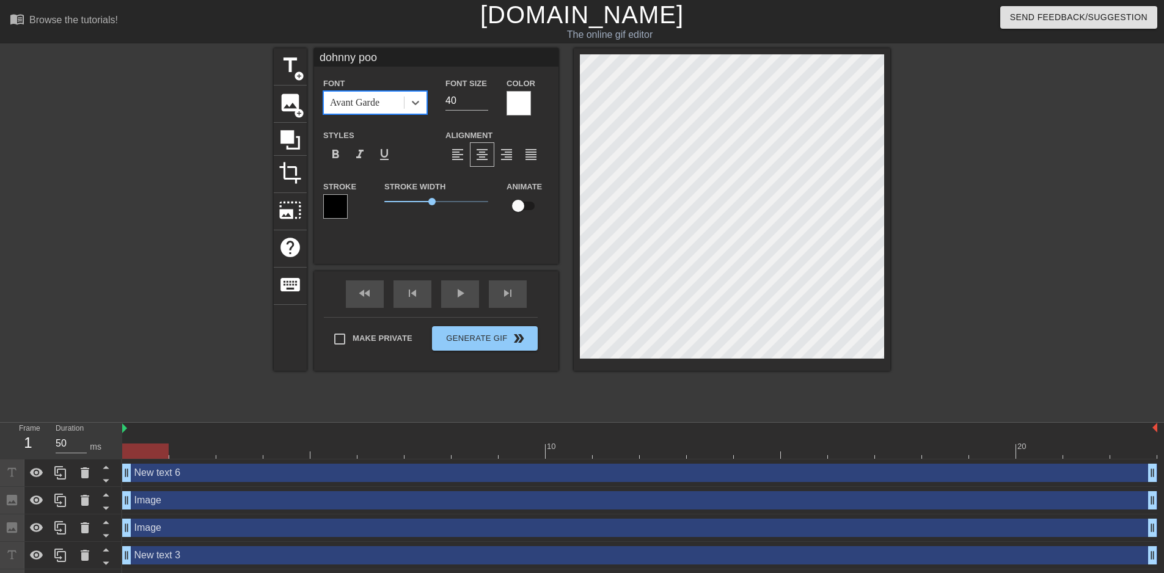
click at [380, 109] on div "Avant Garde" at bounding box center [364, 103] width 80 height 22
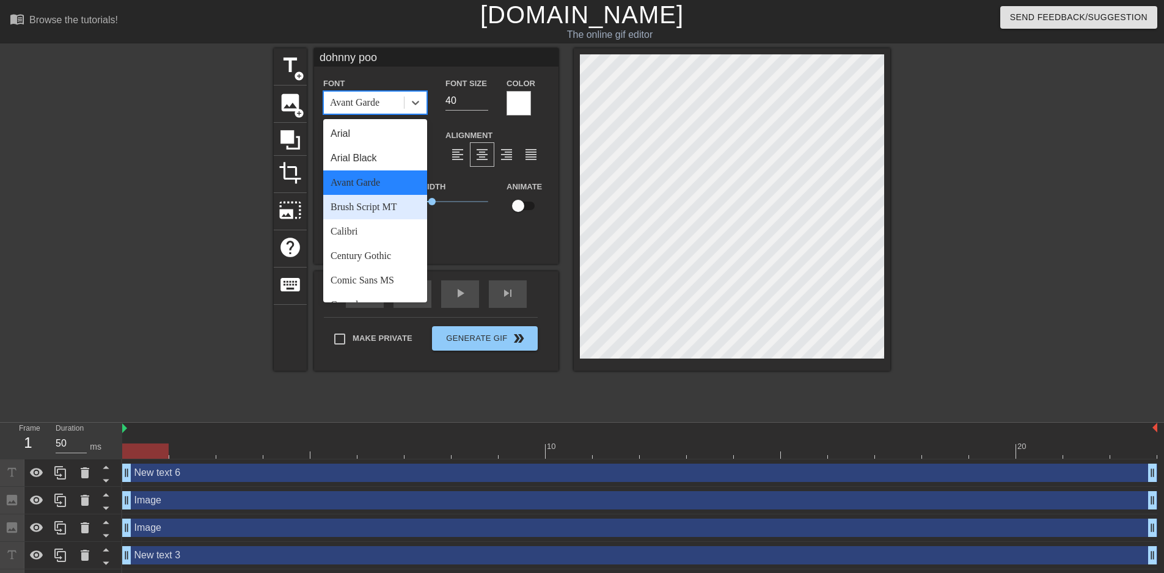
click at [356, 213] on div "Brush Script MT" at bounding box center [375, 207] width 104 height 24
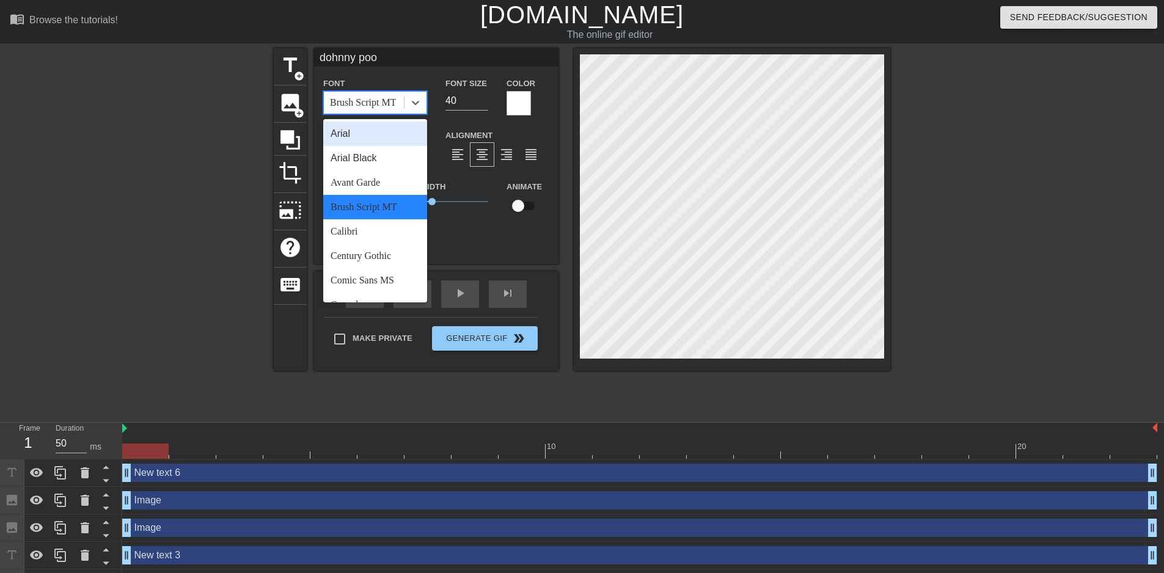
click at [359, 106] on div "Brush Script MT" at bounding box center [363, 102] width 66 height 15
click at [343, 227] on div "Calibri" at bounding box center [375, 231] width 104 height 24
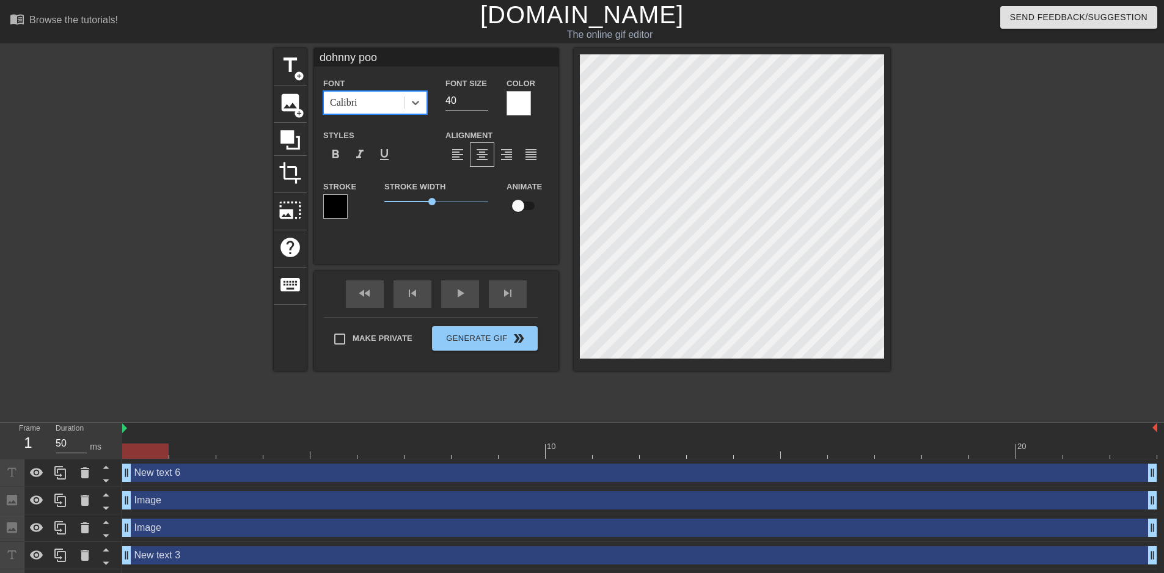
click at [372, 103] on div "Calibri" at bounding box center [364, 103] width 80 height 22
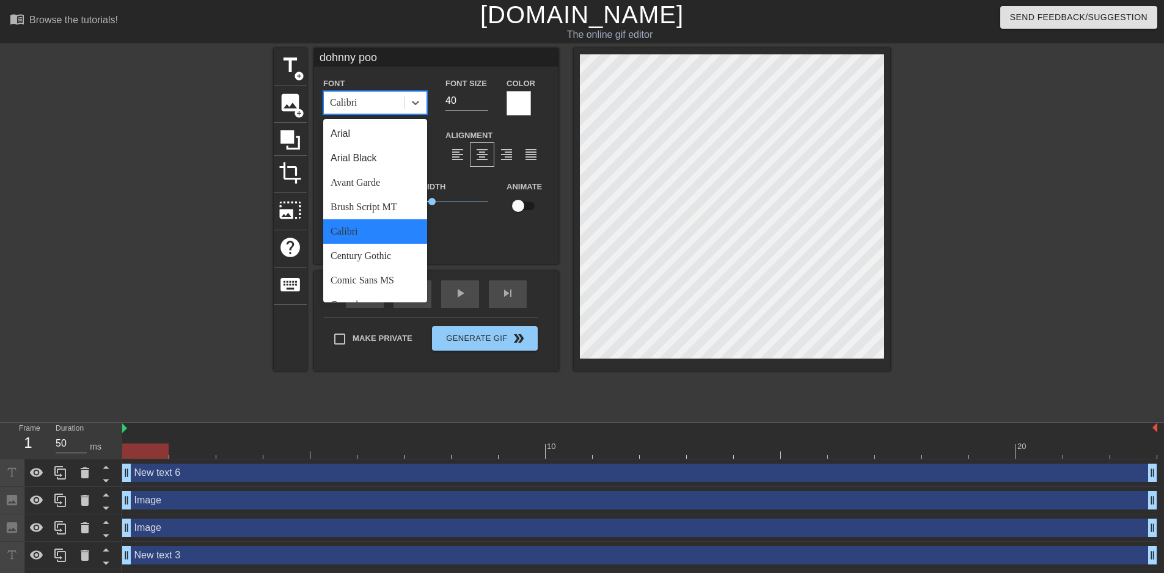
scroll to position [122, 0]
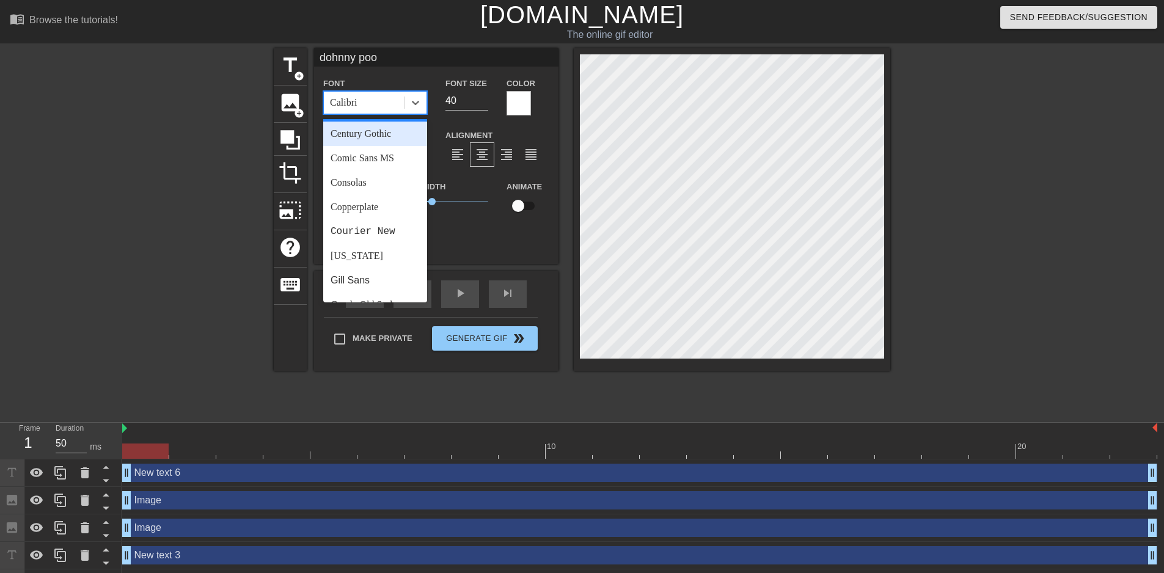
click at [373, 134] on div "Century Gothic" at bounding box center [375, 134] width 104 height 24
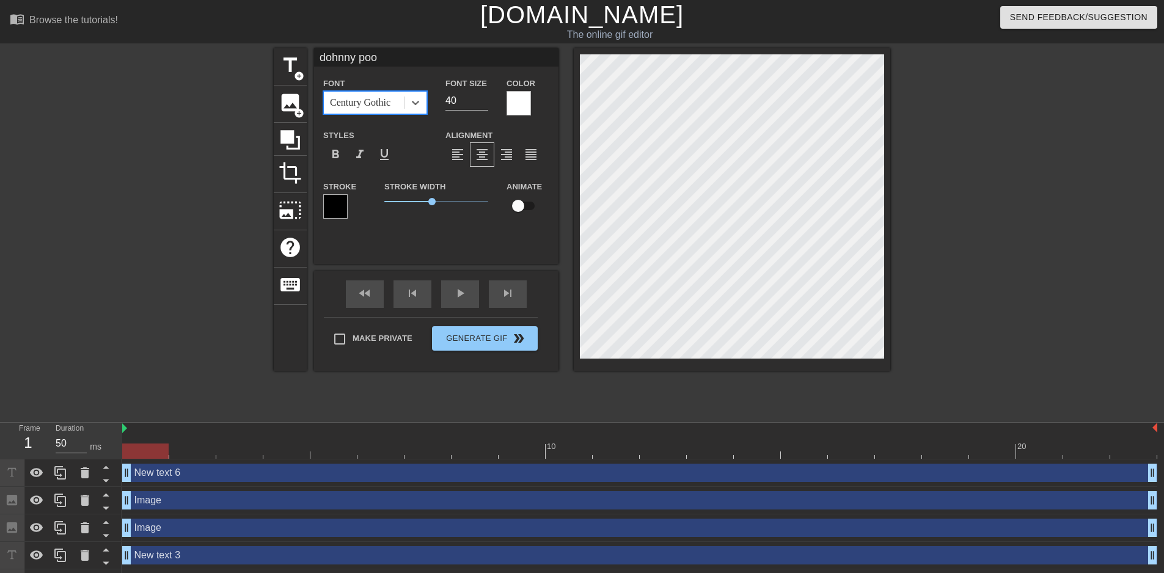
click at [375, 106] on div "Century Gothic" at bounding box center [360, 102] width 61 height 15
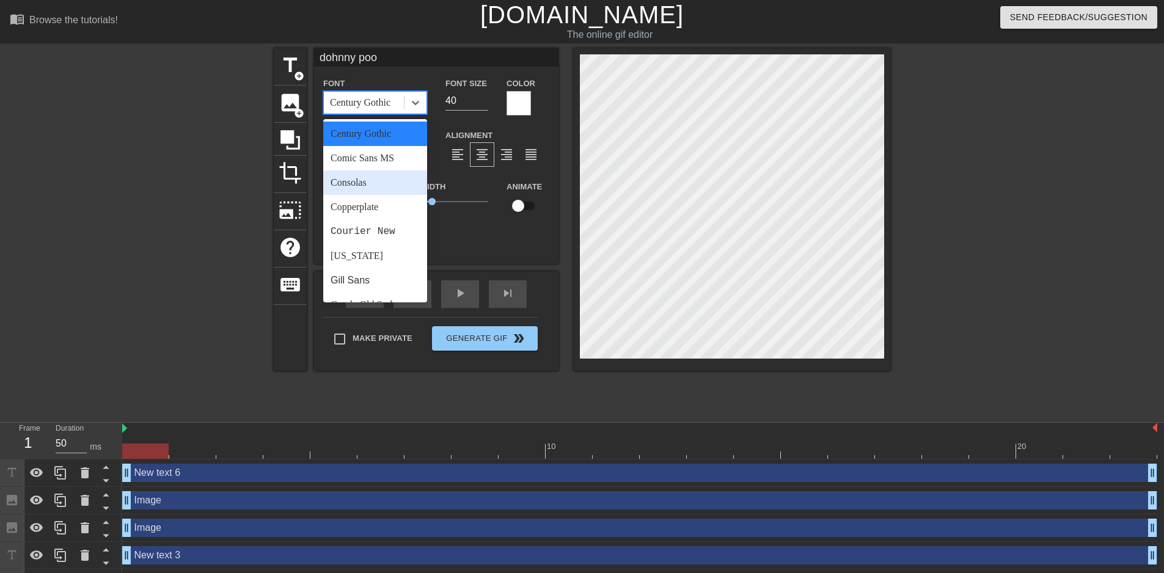
click at [380, 166] on div "Comic Sans MS" at bounding box center [375, 158] width 104 height 24
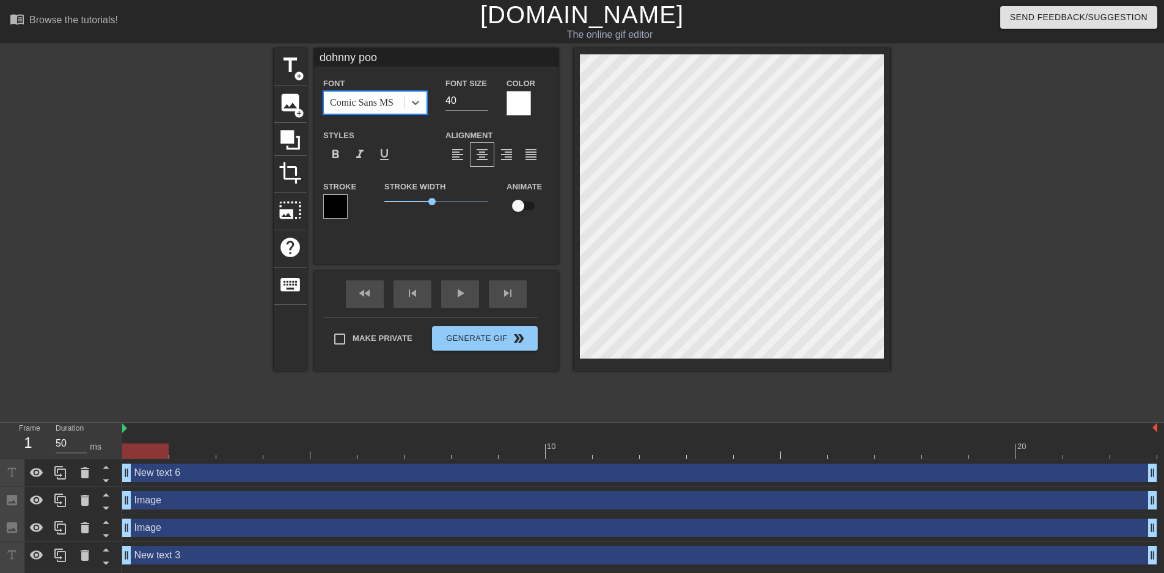
click at [360, 79] on div "Font option Comic Sans MS, selected. 0 results available. Select is focused ,ty…" at bounding box center [375, 95] width 104 height 39
click at [359, 90] on div "Font Comic Sans MS" at bounding box center [375, 95] width 104 height 39
click at [381, 79] on div "Font Comic Sans MS" at bounding box center [375, 95] width 104 height 39
click at [378, 94] on div "Font Comic Sans MS" at bounding box center [375, 95] width 104 height 39
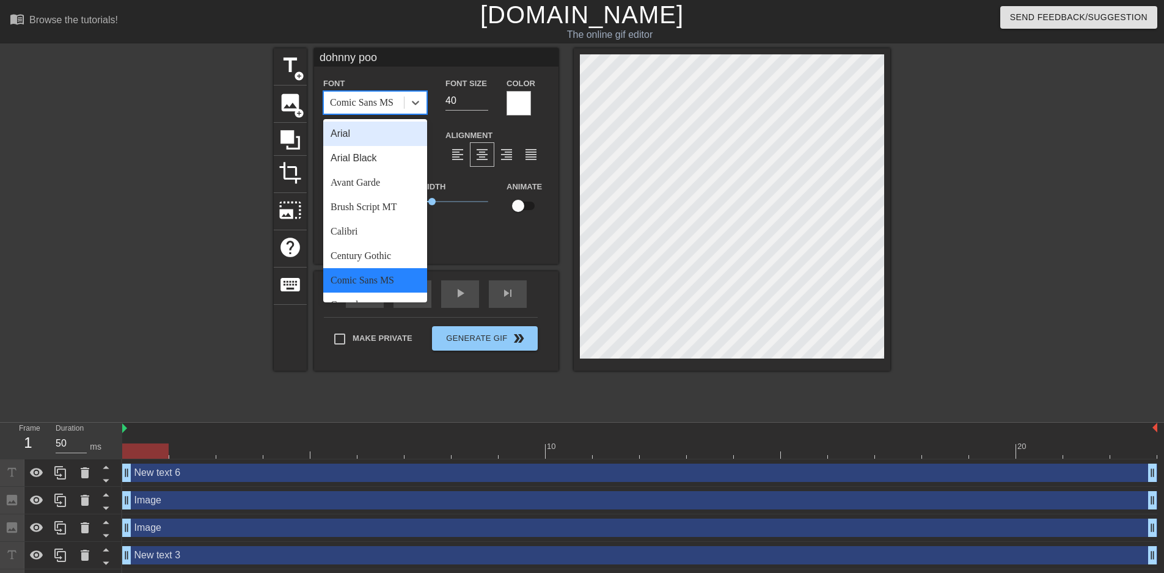
click at [378, 95] on div "Comic Sans MS" at bounding box center [362, 102] width 64 height 15
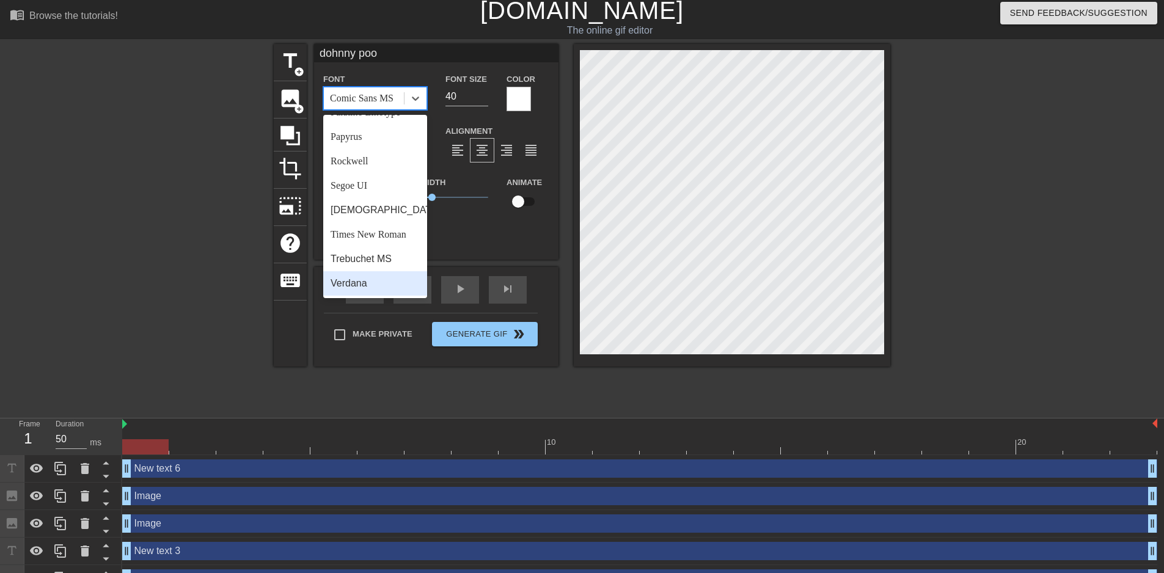
scroll to position [0, 0]
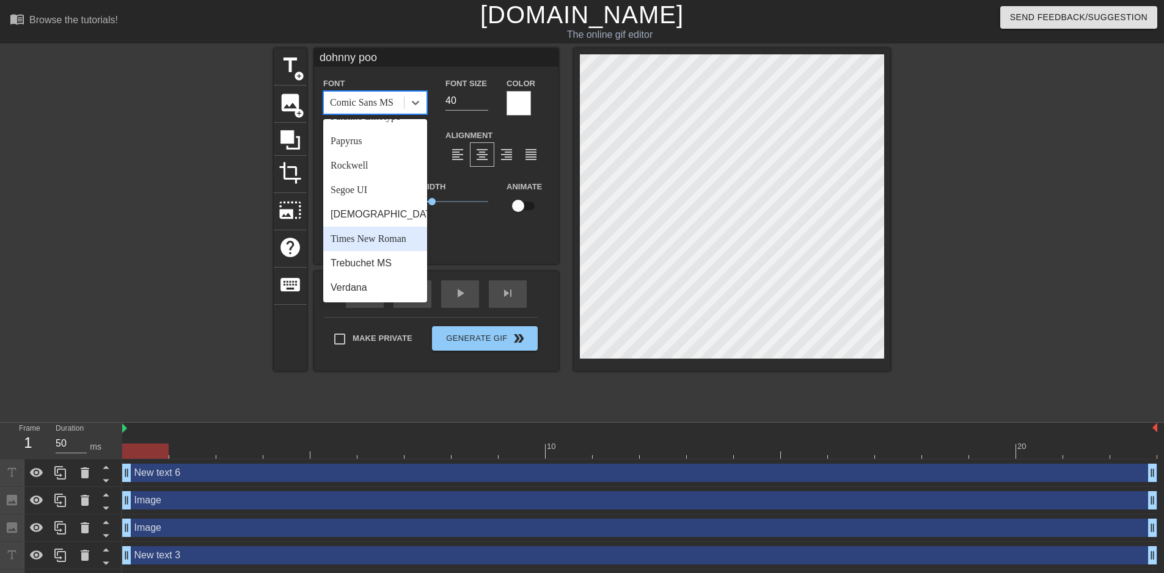
click at [363, 239] on div "Times New Roman" at bounding box center [375, 239] width 104 height 24
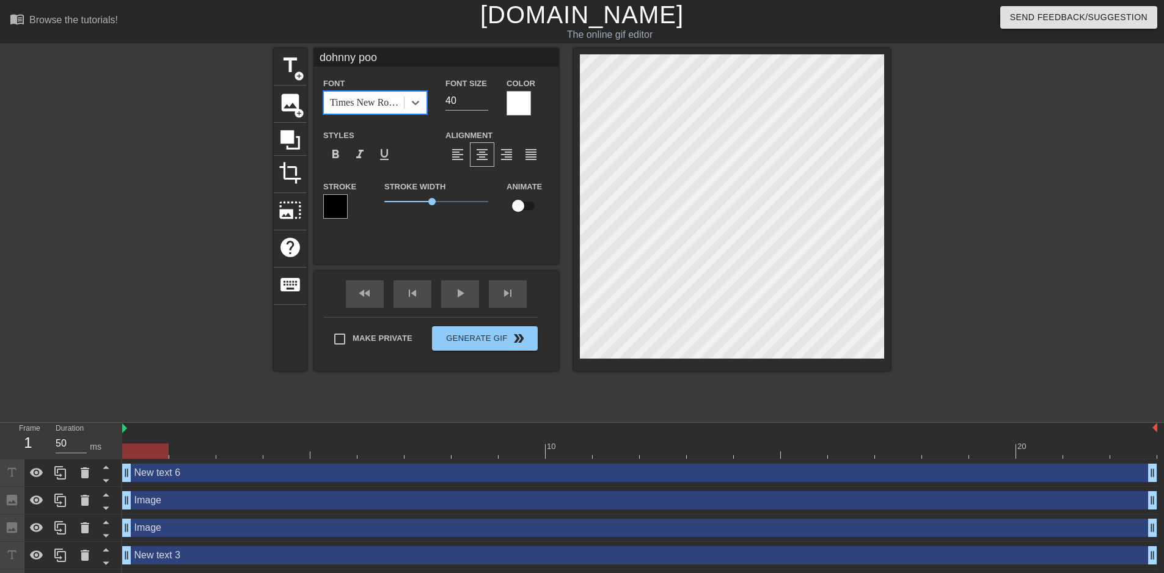
click at [360, 101] on div "Times New Roman" at bounding box center [367, 102] width 75 height 15
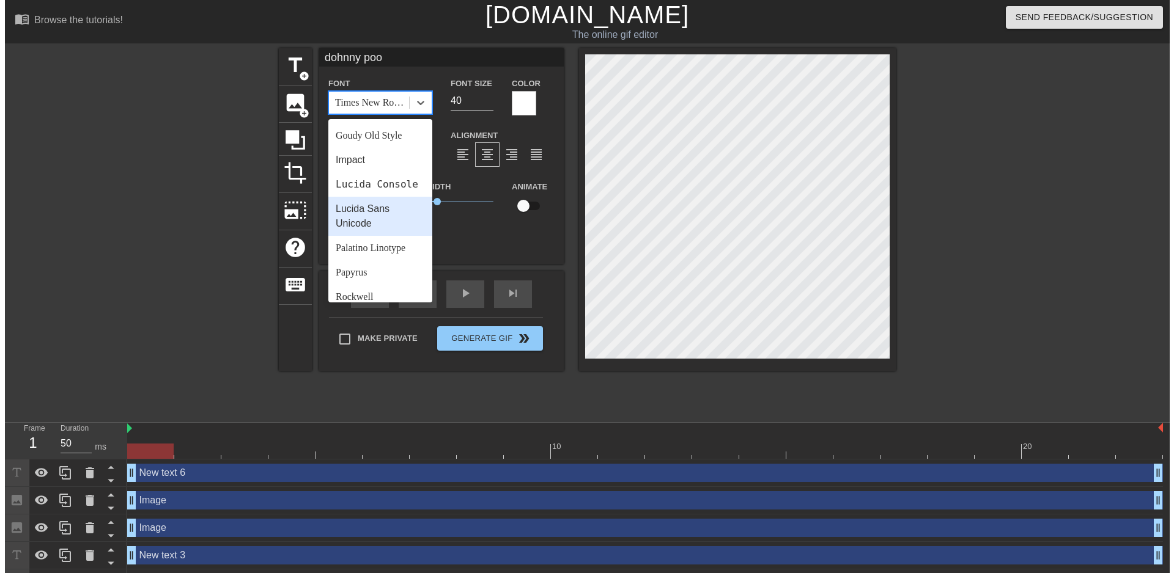
scroll to position [244, 0]
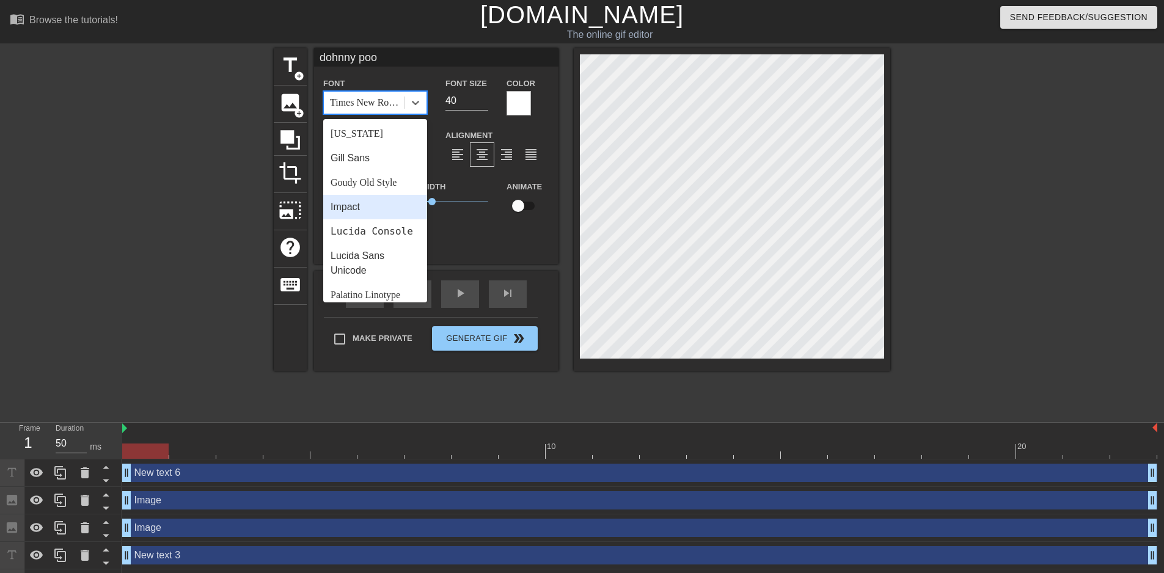
click at [350, 201] on div "Impact" at bounding box center [375, 207] width 104 height 24
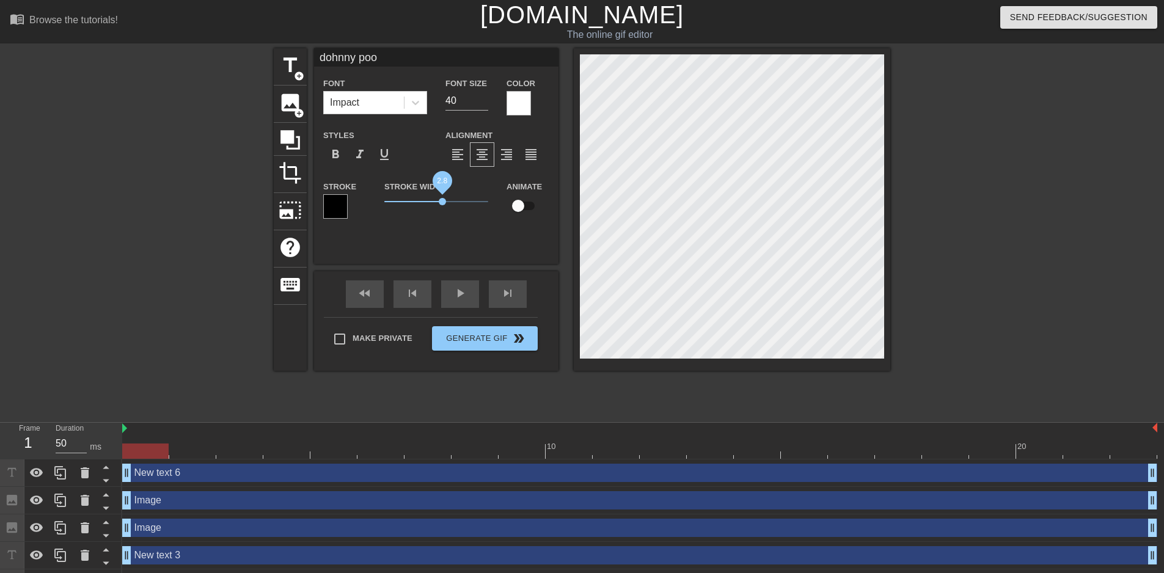
drag, startPoint x: 443, startPoint y: 206, endPoint x: 451, endPoint y: 202, distance: 8.8
click at [454, 203] on span "2.8" at bounding box center [436, 201] width 104 height 15
drag, startPoint x: 438, startPoint y: 200, endPoint x: 419, endPoint y: 201, distance: 19.0
click at [396, 204] on span "3.35" at bounding box center [436, 201] width 104 height 15
click at [526, 207] on input "checkbox" at bounding box center [518, 205] width 70 height 23
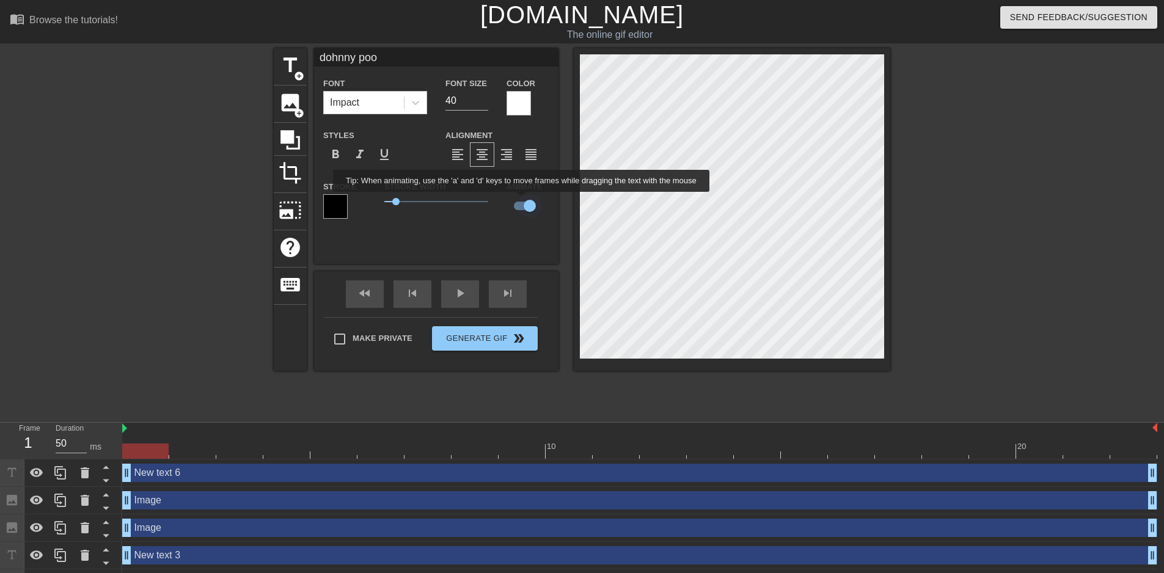
click at [522, 200] on input "checkbox" at bounding box center [530, 205] width 70 height 23
checkbox input "false"
drag, startPoint x: 399, startPoint y: 205, endPoint x: 425, endPoint y: 205, distance: 26.3
click at [425, 205] on span "1.95" at bounding box center [436, 201] width 104 height 15
click at [476, 106] on input "40" at bounding box center [467, 101] width 43 height 20
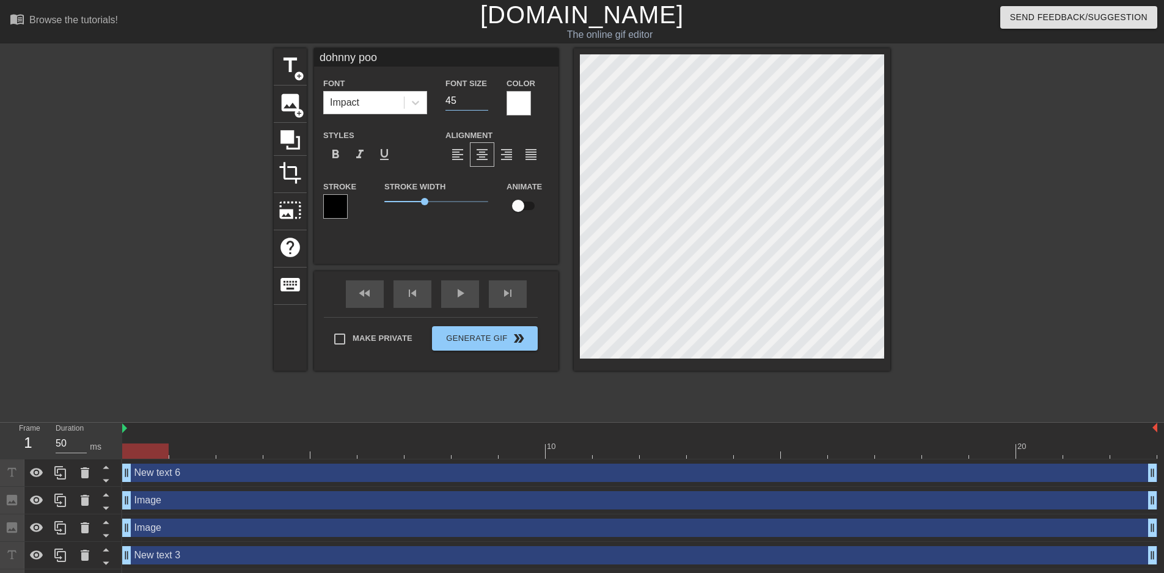
type input "4"
type input "5"
type input "60"
drag, startPoint x: 422, startPoint y: 205, endPoint x: 436, endPoint y: 201, distance: 14.5
click at [436, 201] on span "2.5" at bounding box center [436, 201] width 7 height 7
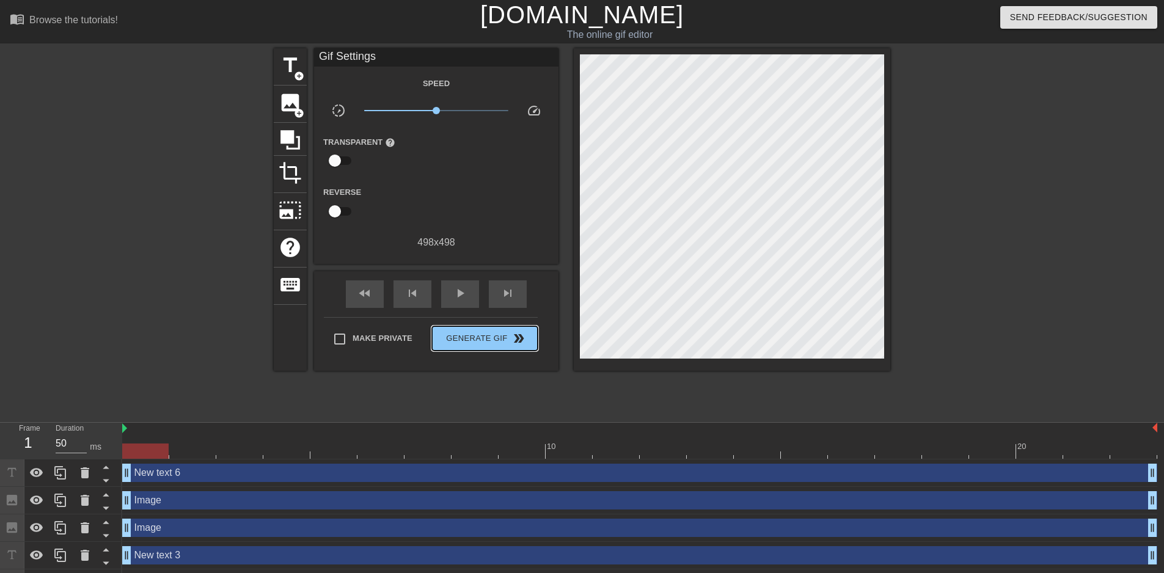
drag, startPoint x: 471, startPoint y: 341, endPoint x: 408, endPoint y: 370, distance: 69.2
click at [408, 370] on div "fast_rewind skip_previous play_arrow skip_next Make Private Generate Gif double…" at bounding box center [436, 321] width 244 height 100
drag, startPoint x: 433, startPoint y: 114, endPoint x: 453, endPoint y: 116, distance: 20.3
click at [453, 116] on span "x1.70" at bounding box center [436, 110] width 145 height 15
click at [463, 331] on span "Generate Gif double_arrow" at bounding box center [485, 338] width 96 height 15
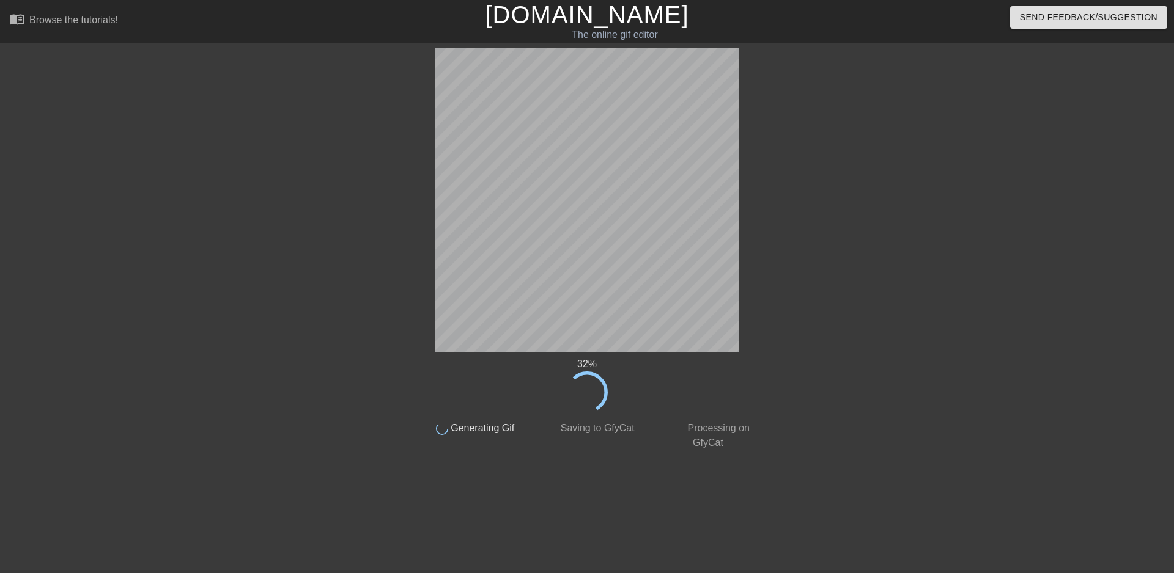
click at [842, 162] on div at bounding box center [865, 231] width 183 height 367
